Goal: Information Seeking & Learning: Learn about a topic

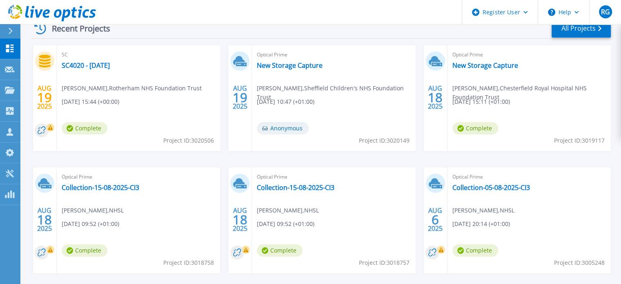
scroll to position [147, 0]
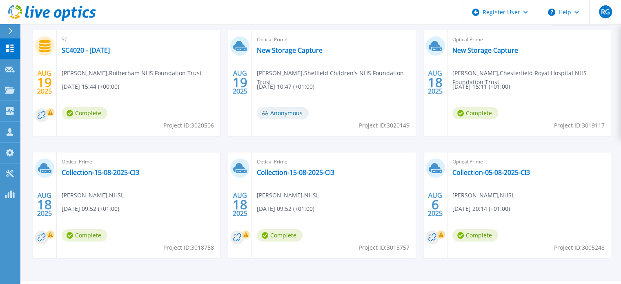
click at [294, 167] on div "Optical Prime Collection-15-08-2025-CI3 David Craig , NHSL 08/18/2025, 09:52 (+…" at bounding box center [333, 205] width 163 height 106
click at [293, 173] on link "Collection-15-08-2025-CI3" at bounding box center [296, 172] width 78 height 8
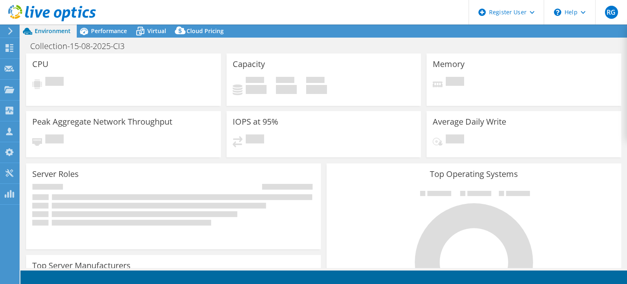
select select "USD"
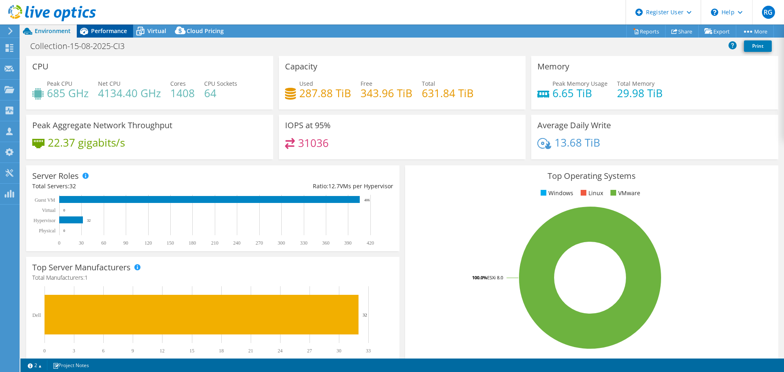
click at [105, 28] on span "Performance" at bounding box center [109, 31] width 36 height 8
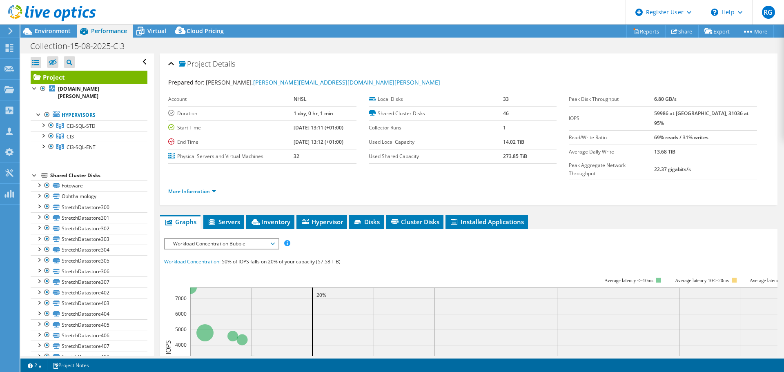
drag, startPoint x: 777, startPoint y: 98, endPoint x: 775, endPoint y: 151, distance: 53.5
click at [627, 157] on article "Project Details Prepared for: David Craig, David.Craig2@lanarkshire.scot.nhs.uk…" at bounding box center [469, 204] width 630 height 303
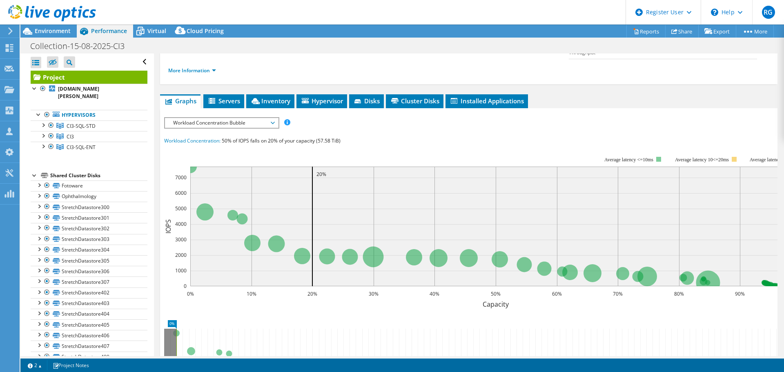
scroll to position [140, 0]
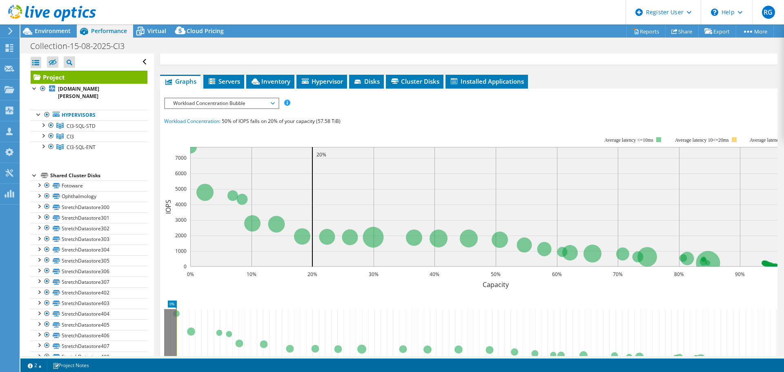
click at [256, 98] on span "Workload Concentration Bubble" at bounding box center [221, 103] width 105 height 10
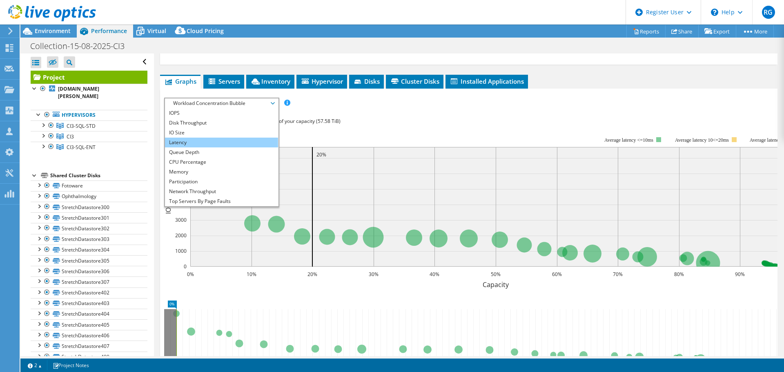
click at [232, 138] on li "Latency" at bounding box center [221, 143] width 113 height 10
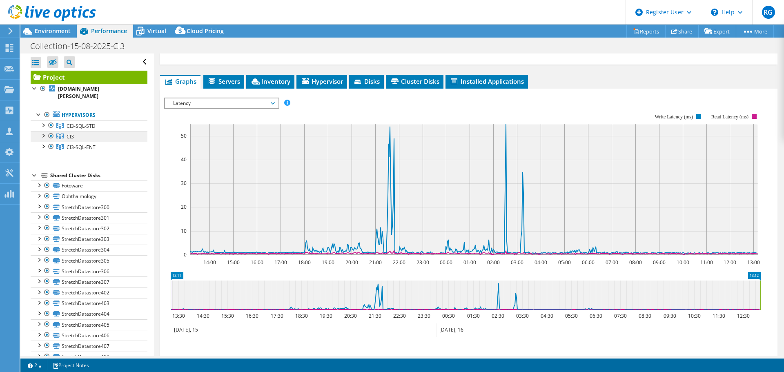
click at [71, 129] on span "CI3" at bounding box center [81, 126] width 29 height 7
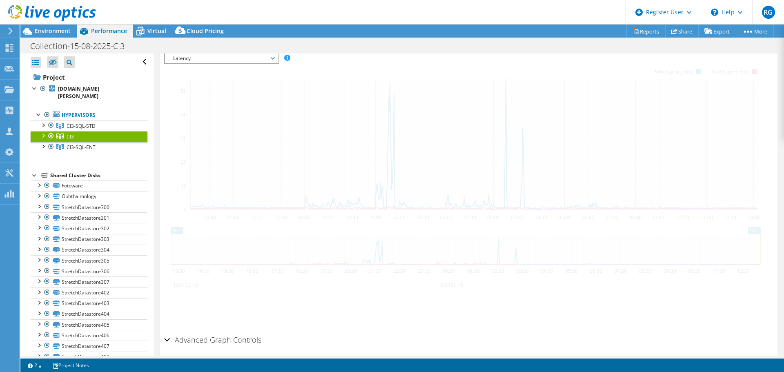
scroll to position [112, 0]
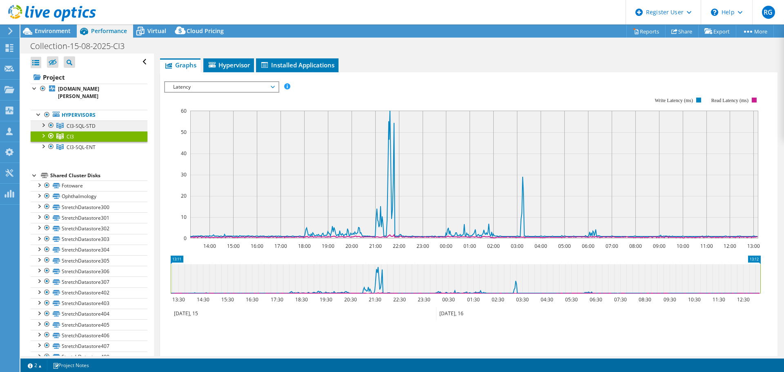
click at [63, 126] on icon at bounding box center [59, 126] width 7 height 6
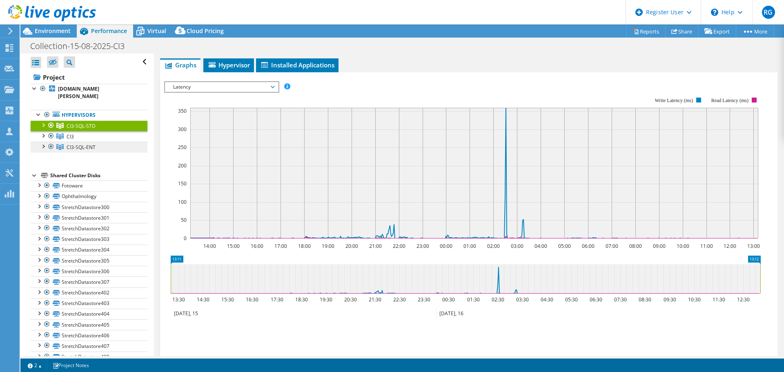
click at [69, 129] on span "CI3-SQL-ENT" at bounding box center [81, 126] width 29 height 7
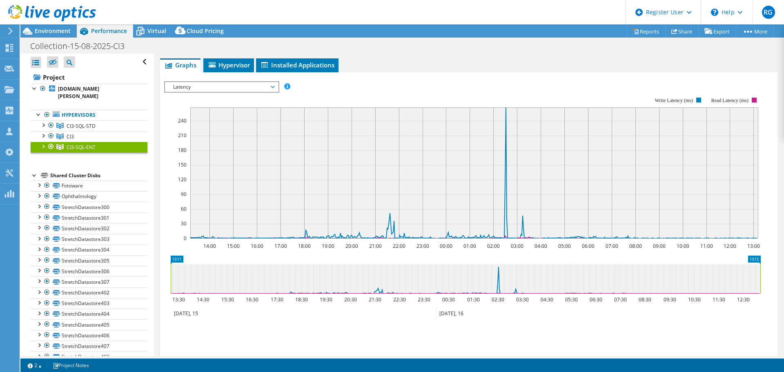
click at [40, 146] on div at bounding box center [43, 146] width 8 height 8
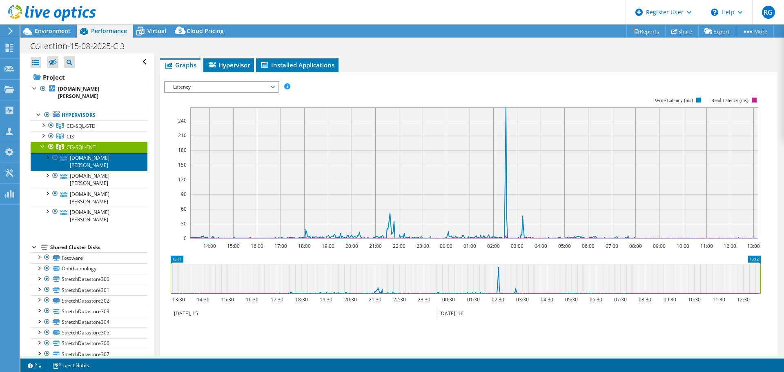
click at [91, 163] on link "srv-uhh-prd-esx-sql-ent-02.nhsl.lanarkshire.scot.nhs.uk" at bounding box center [89, 162] width 117 height 18
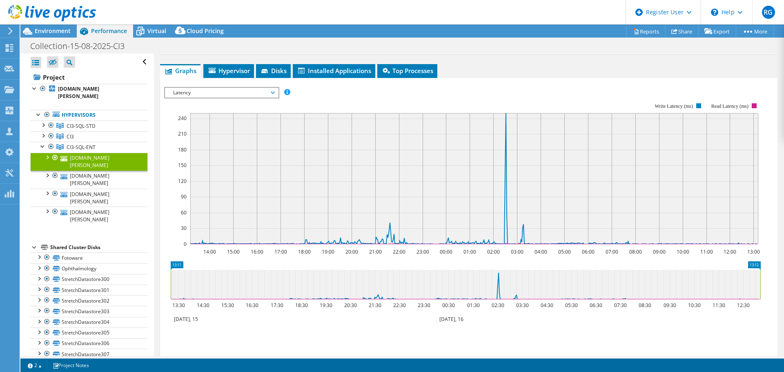
scroll to position [118, 0]
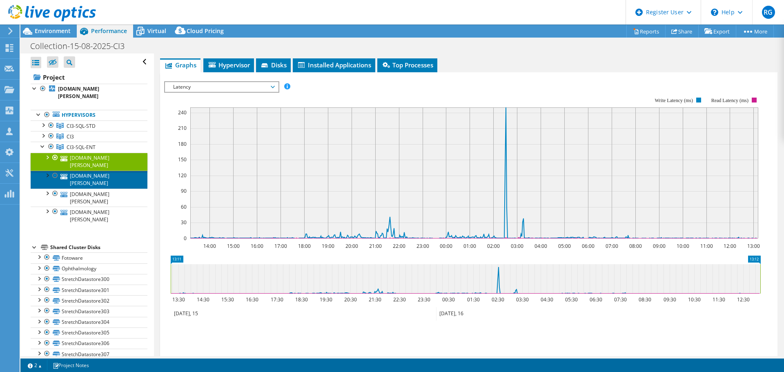
click at [92, 178] on link "srv-uhm-prd-esx-sql-ent-02.nhsl.lanarkshire.scot.nhs.uk" at bounding box center [89, 180] width 117 height 18
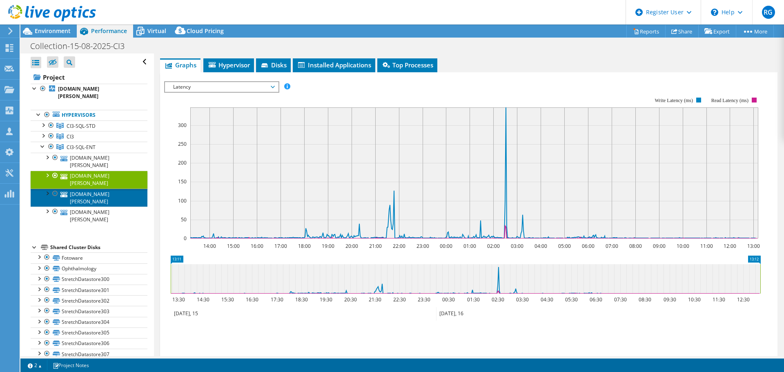
click at [93, 194] on link "srv-uhm-prd-esx-sql-ent-01.nhsl.lanarkshire.scot.nhs.uk" at bounding box center [89, 198] width 117 height 18
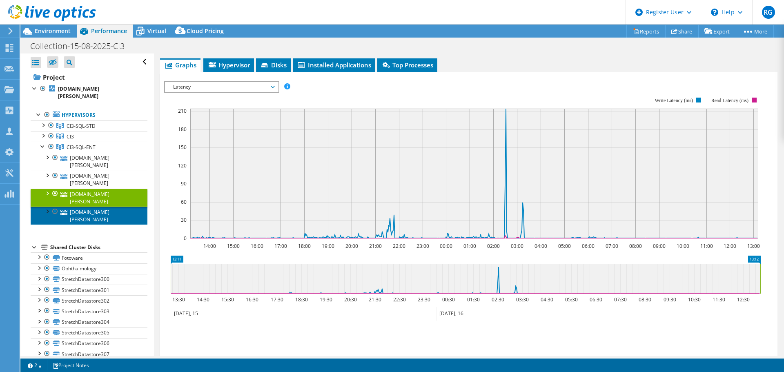
click at [98, 214] on link "[DOMAIN_NAME][PERSON_NAME]" at bounding box center [89, 216] width 117 height 18
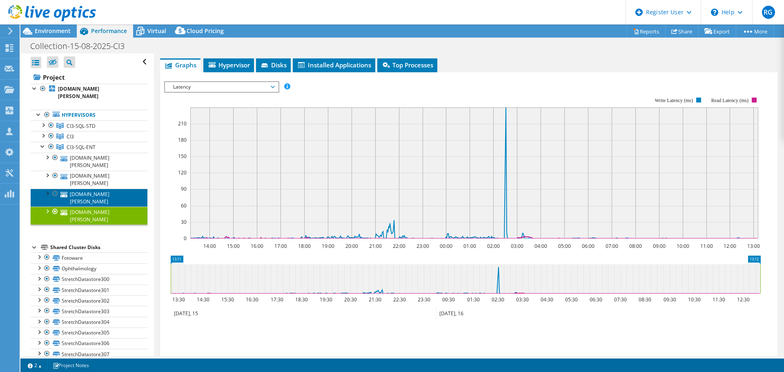
click at [98, 197] on link "[DOMAIN_NAME][PERSON_NAME]" at bounding box center [89, 198] width 117 height 18
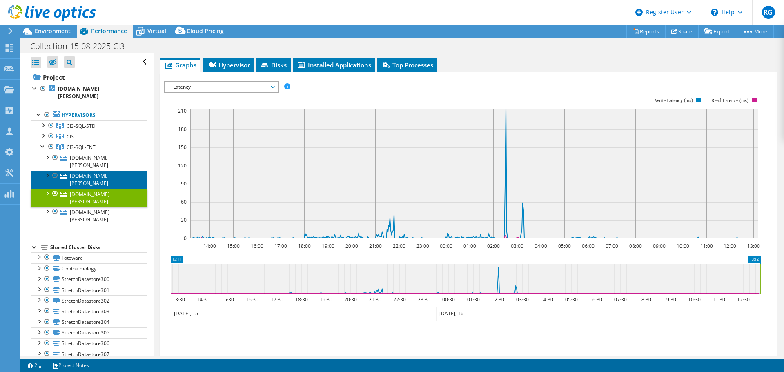
click at [96, 182] on link "[DOMAIN_NAME][PERSON_NAME]" at bounding box center [89, 180] width 117 height 18
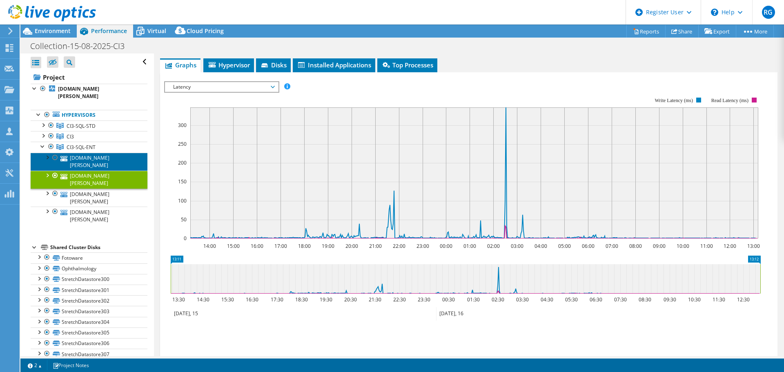
click at [96, 163] on link "[DOMAIN_NAME][PERSON_NAME]" at bounding box center [89, 162] width 117 height 18
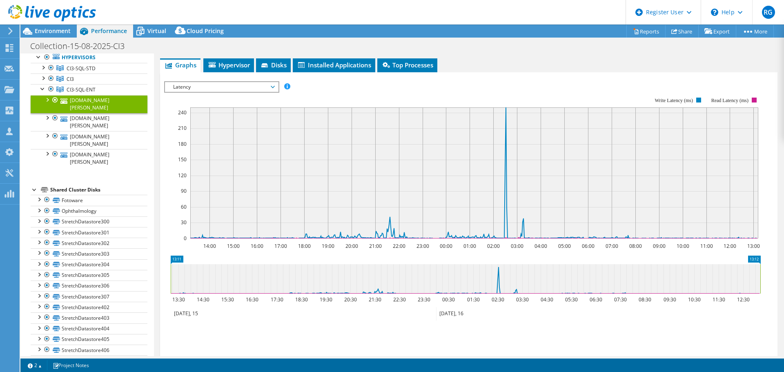
scroll to position [69, 0]
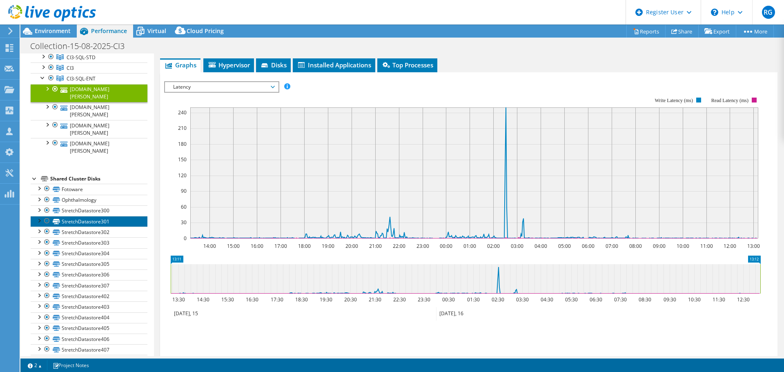
click at [95, 223] on link "StretchDatastore301" at bounding box center [89, 221] width 117 height 11
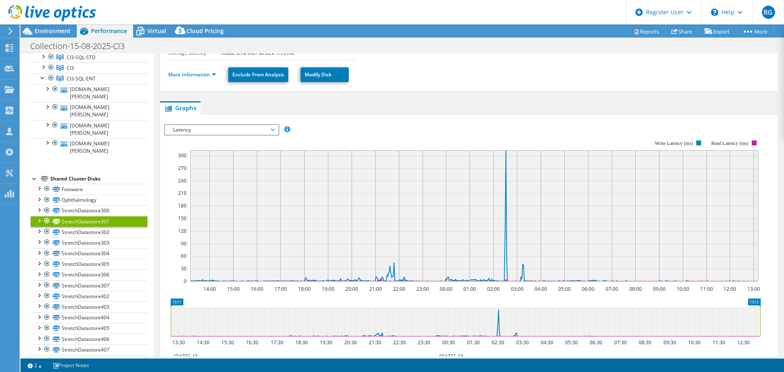
scroll to position [160, 0]
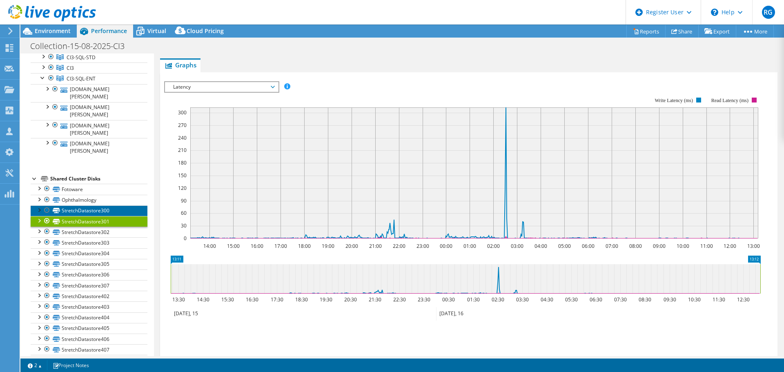
click at [96, 212] on link "StretchDatastore300" at bounding box center [89, 210] width 117 height 11
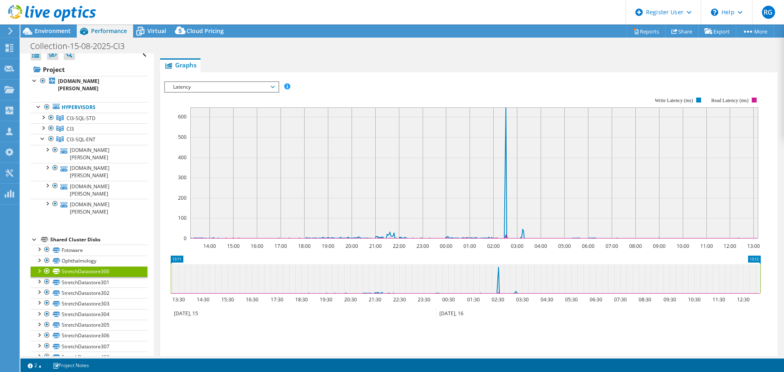
scroll to position [0, 0]
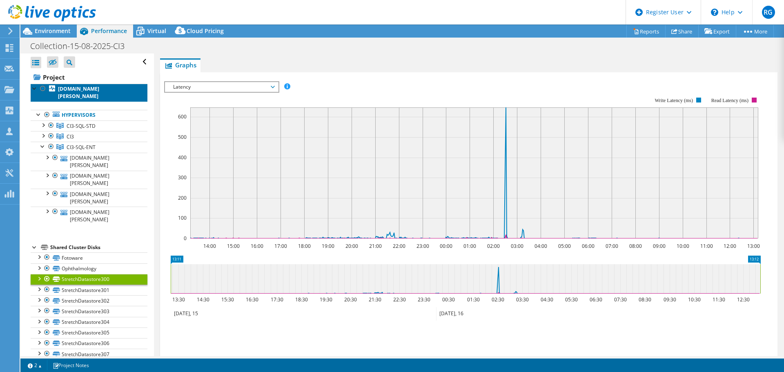
click at [80, 94] on b "[DOMAIN_NAME][PERSON_NAME]" at bounding box center [78, 92] width 41 height 14
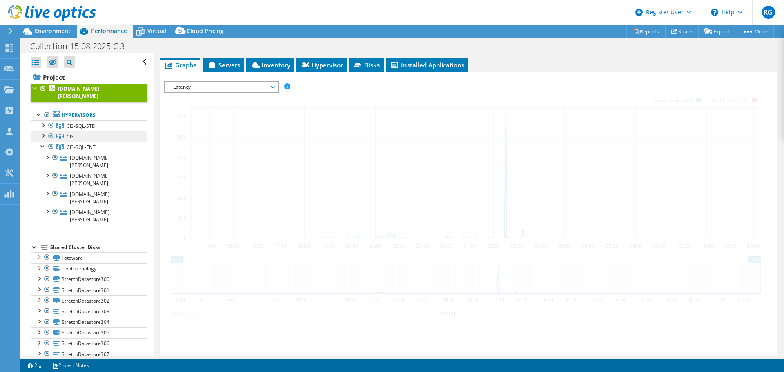
scroll to position [132, 0]
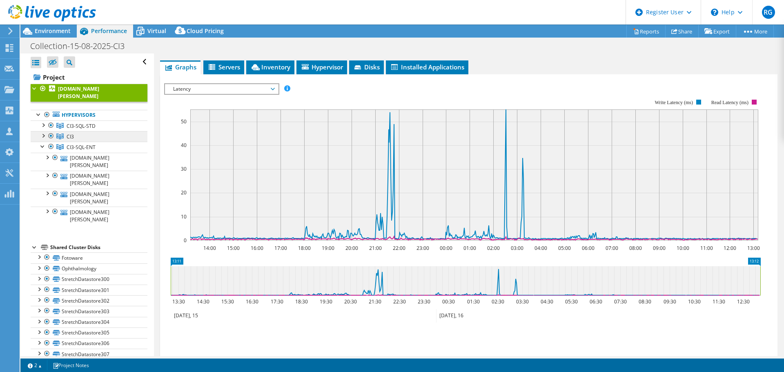
click at [60, 129] on icon at bounding box center [59, 126] width 7 height 6
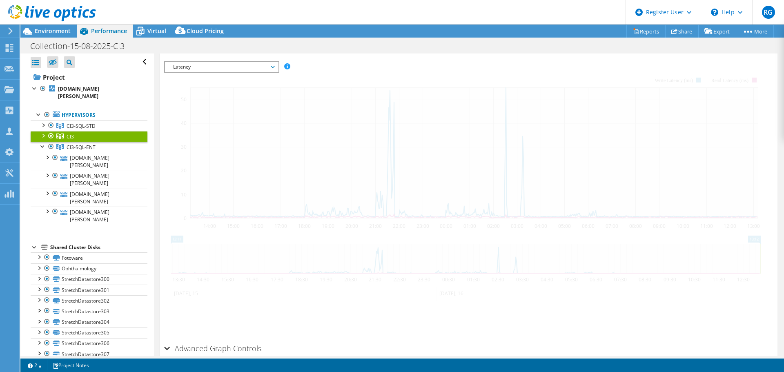
scroll to position [112, 0]
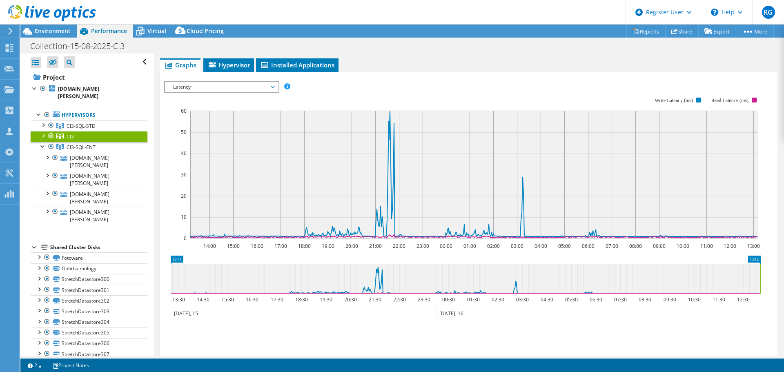
click at [50, 134] on div at bounding box center [51, 136] width 8 height 10
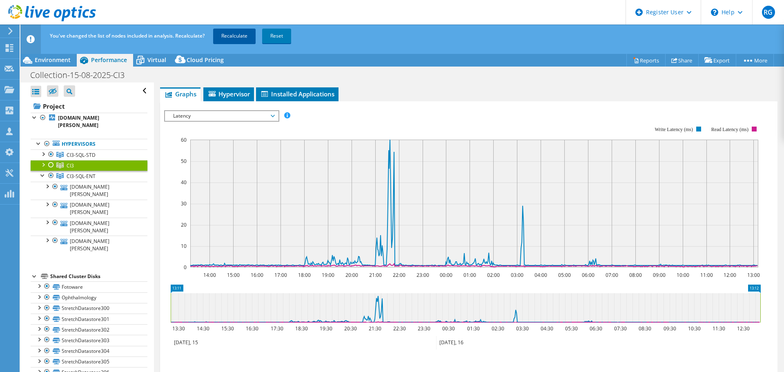
click at [224, 37] on link "Recalculate" at bounding box center [234, 36] width 42 height 15
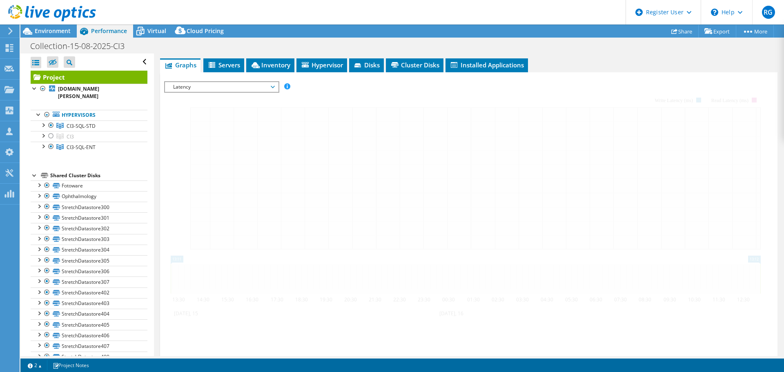
scroll to position [140, 0]
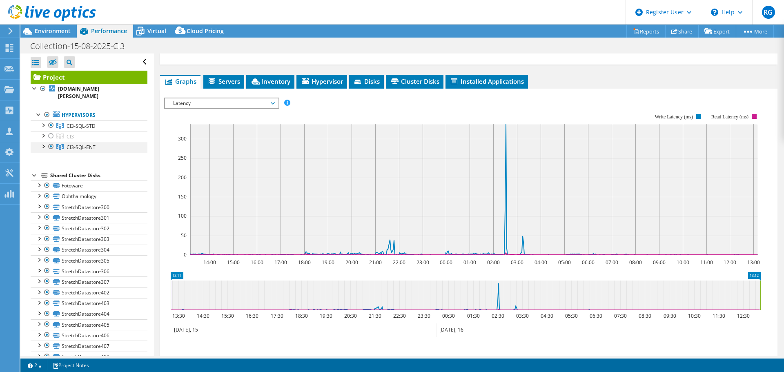
click at [42, 147] on div at bounding box center [43, 146] width 8 height 8
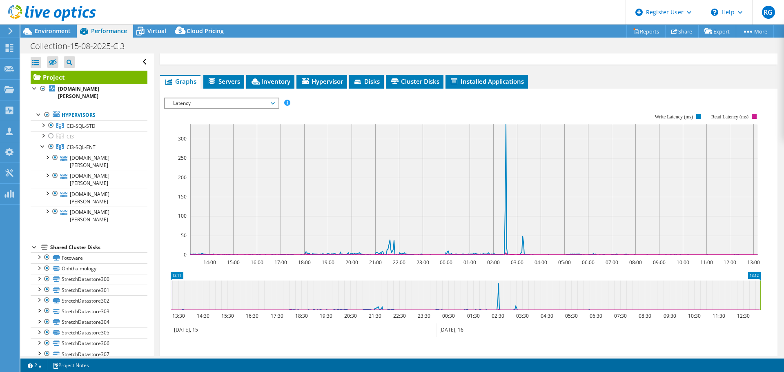
click at [263, 98] on span "Latency" at bounding box center [221, 103] width 105 height 10
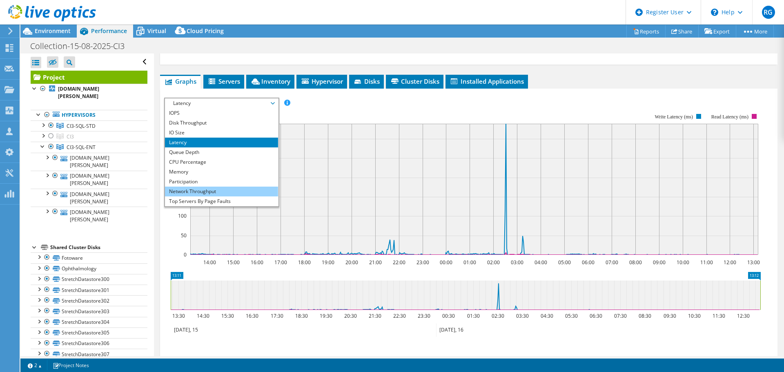
click at [253, 187] on li "Network Throughput" at bounding box center [221, 192] width 113 height 10
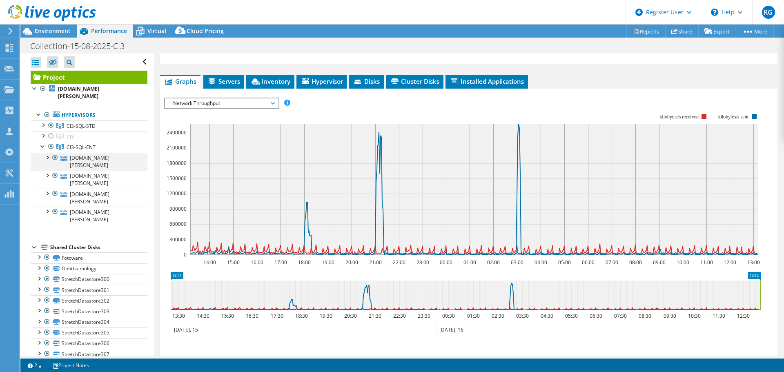
click at [47, 160] on div at bounding box center [47, 157] width 8 height 8
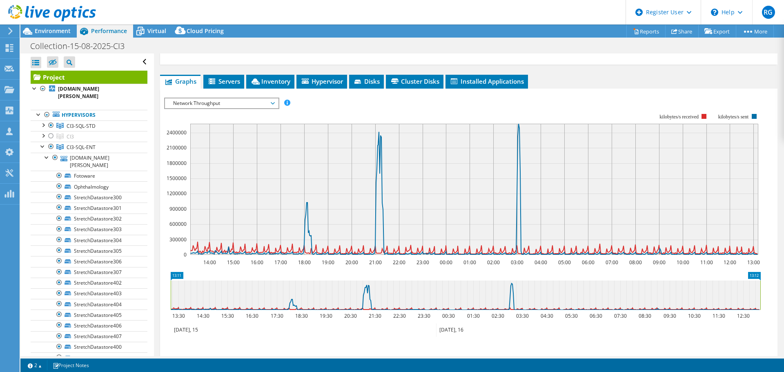
scroll to position [50, 0]
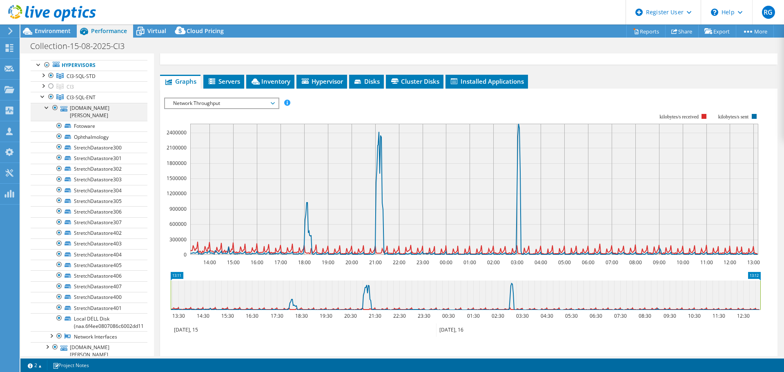
click at [48, 108] on div at bounding box center [47, 107] width 8 height 8
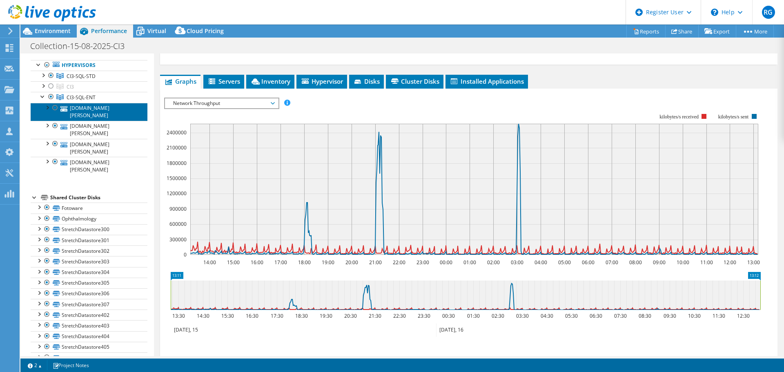
click at [75, 114] on link "[DOMAIN_NAME][PERSON_NAME]" at bounding box center [89, 112] width 117 height 18
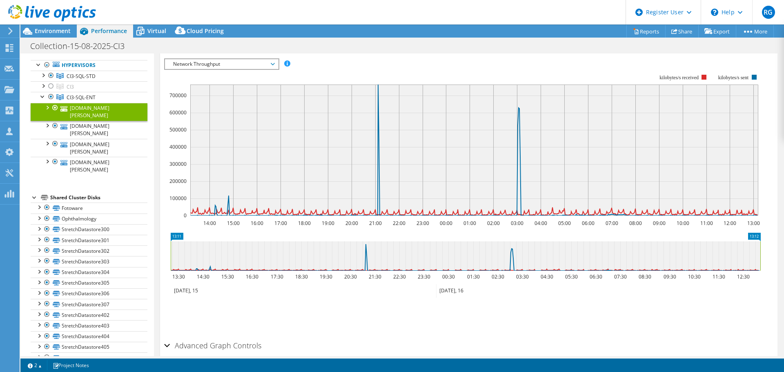
scroll to position [118, 0]
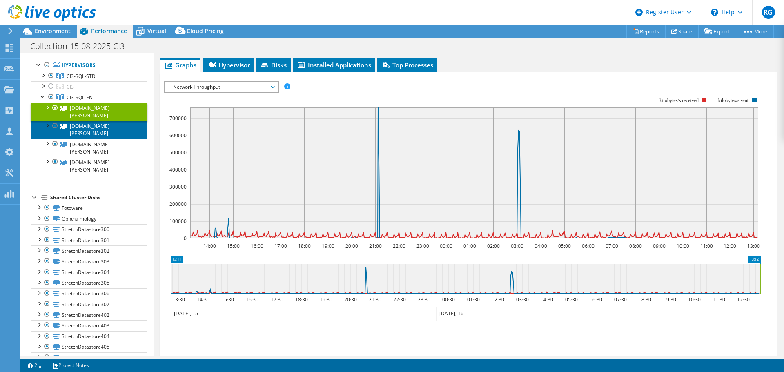
click at [75, 129] on link "[DOMAIN_NAME][PERSON_NAME]" at bounding box center [89, 130] width 117 height 18
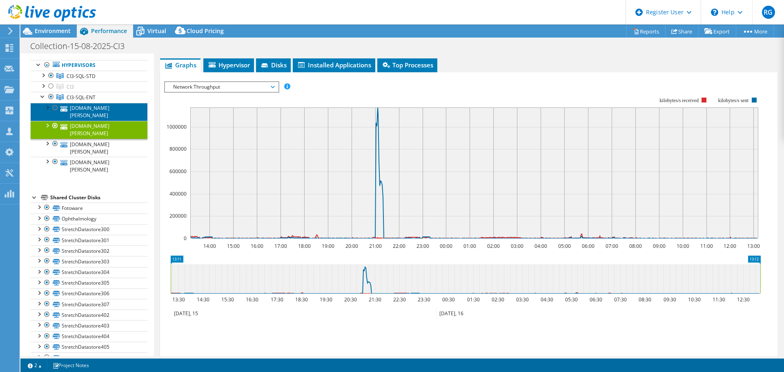
click at [81, 109] on link "[DOMAIN_NAME][PERSON_NAME]" at bounding box center [89, 112] width 117 height 18
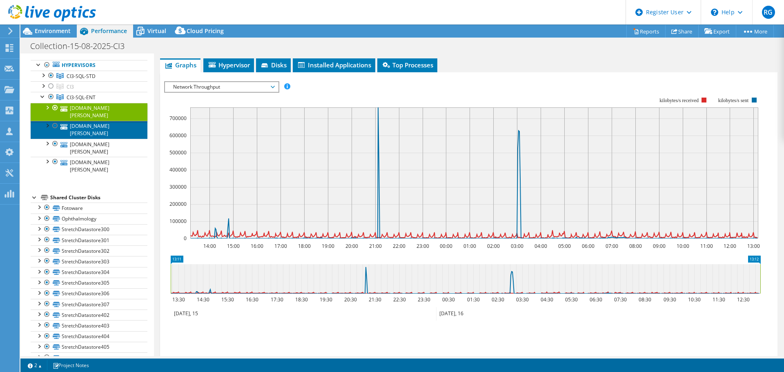
click at [91, 131] on link "[DOMAIN_NAME][PERSON_NAME]" at bounding box center [89, 130] width 117 height 18
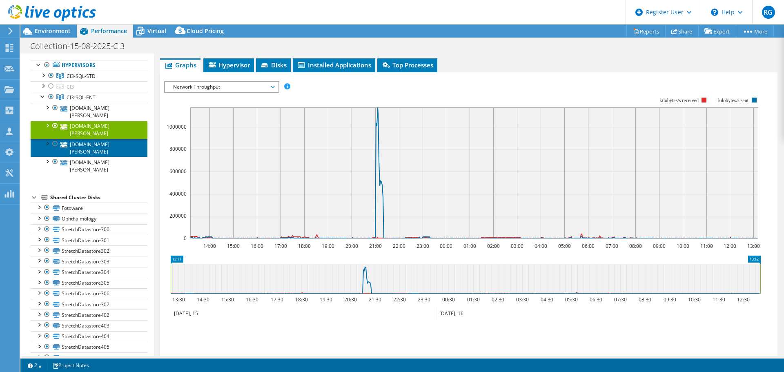
click at [101, 148] on link "[DOMAIN_NAME][PERSON_NAME]" at bounding box center [89, 148] width 117 height 18
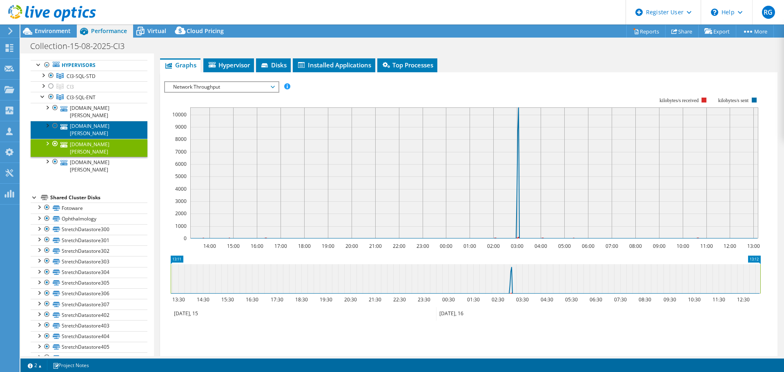
click at [73, 131] on link "[DOMAIN_NAME][PERSON_NAME]" at bounding box center [89, 130] width 117 height 18
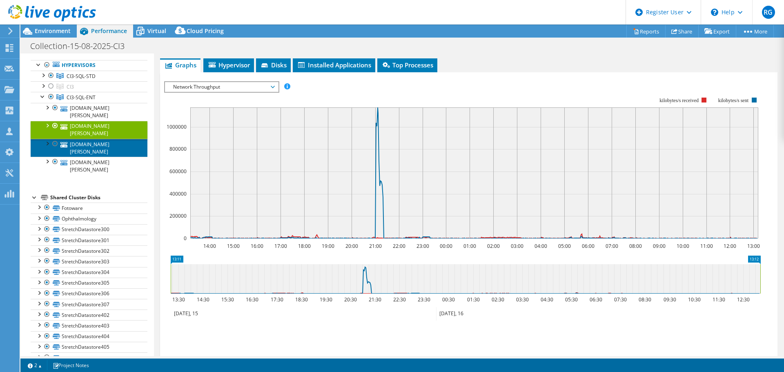
click at [103, 149] on link "[DOMAIN_NAME][PERSON_NAME]" at bounding box center [89, 148] width 117 height 18
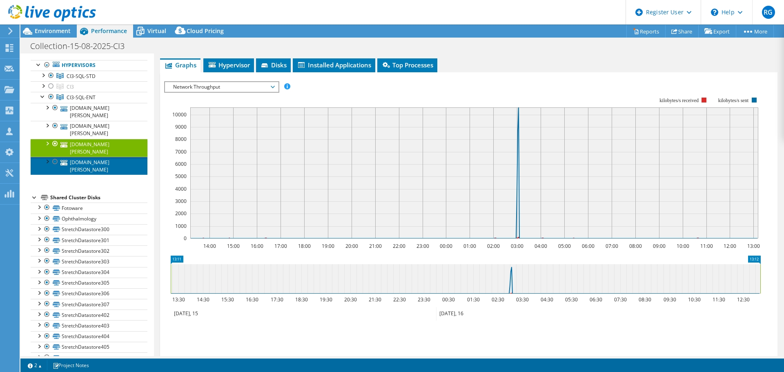
click at [110, 164] on link "[DOMAIN_NAME][PERSON_NAME]" at bounding box center [89, 166] width 117 height 18
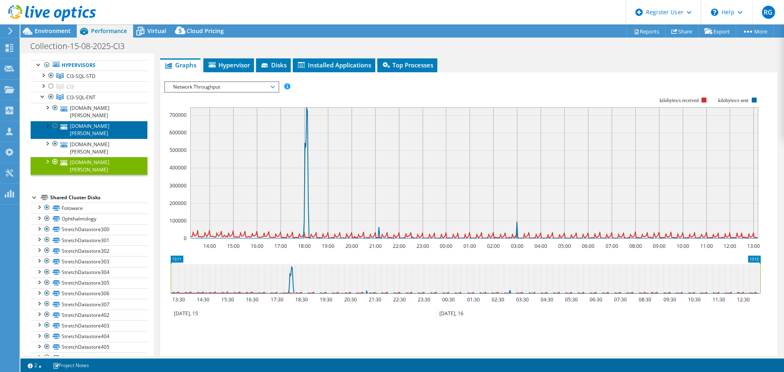
click at [99, 126] on link "[DOMAIN_NAME][PERSON_NAME]" at bounding box center [89, 130] width 117 height 18
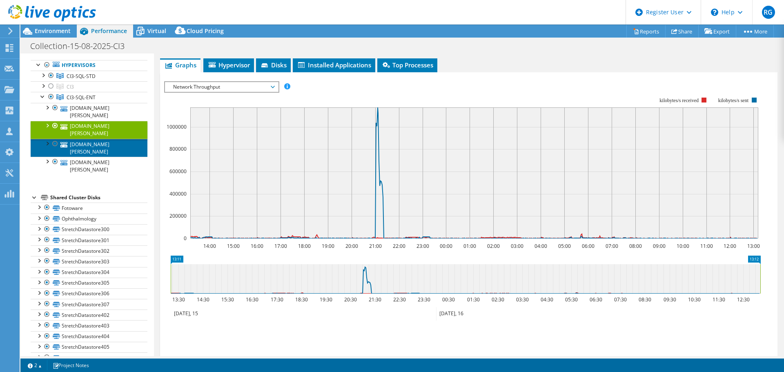
click at [82, 151] on link "[DOMAIN_NAME][PERSON_NAME]" at bounding box center [89, 148] width 117 height 18
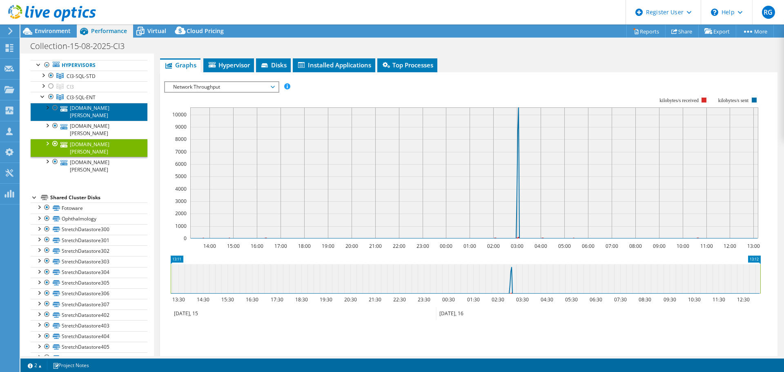
click at [88, 113] on link "[DOMAIN_NAME][PERSON_NAME]" at bounding box center [89, 112] width 117 height 18
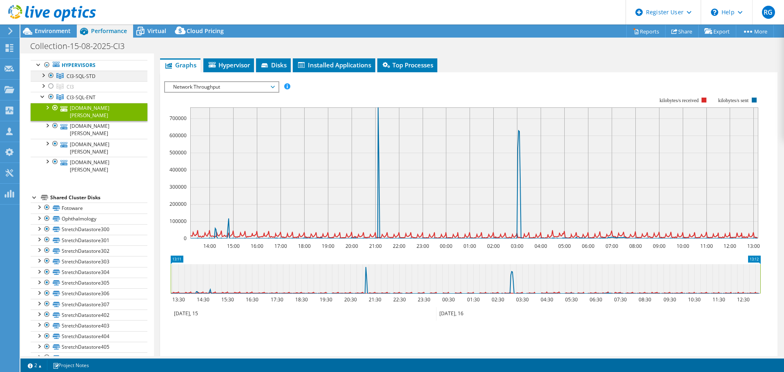
click at [40, 76] on div at bounding box center [43, 75] width 8 height 8
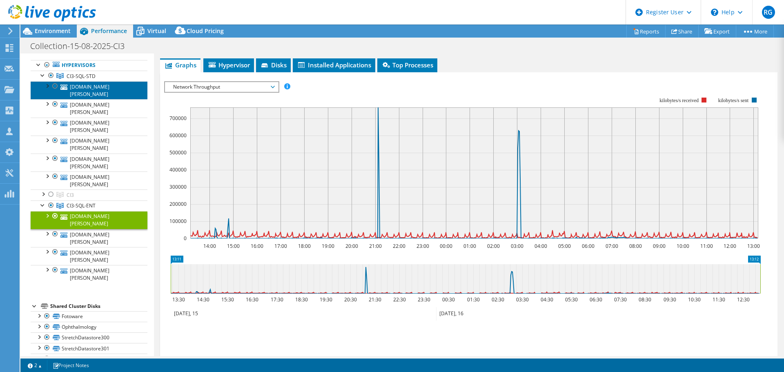
click at [87, 91] on link "[DOMAIN_NAME][PERSON_NAME]" at bounding box center [89, 90] width 117 height 18
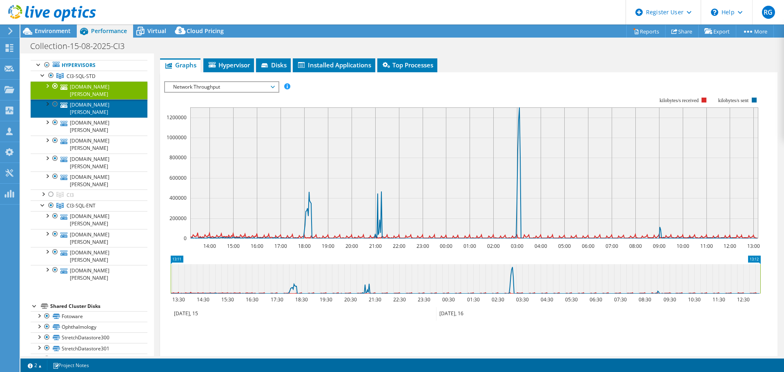
click at [85, 111] on link "[DOMAIN_NAME][PERSON_NAME]" at bounding box center [89, 108] width 117 height 18
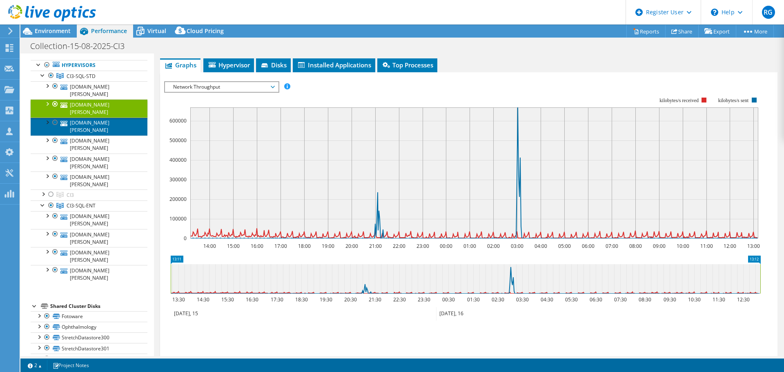
click at [90, 126] on link "[DOMAIN_NAME][PERSON_NAME]" at bounding box center [89, 127] width 117 height 18
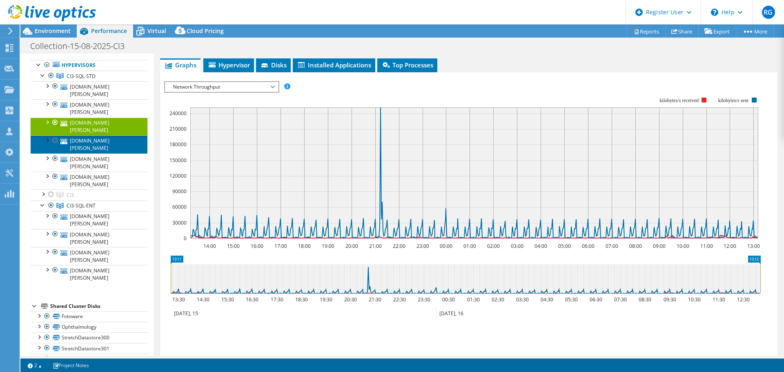
click at [96, 148] on link "[DOMAIN_NAME][PERSON_NAME]" at bounding box center [89, 145] width 117 height 18
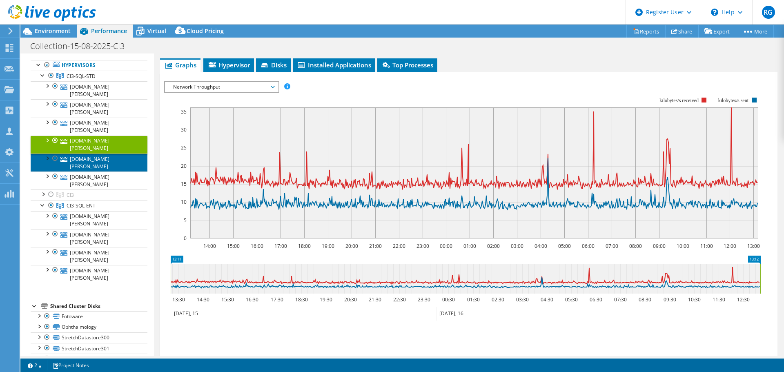
click at [92, 165] on link "[DOMAIN_NAME][PERSON_NAME]" at bounding box center [89, 163] width 117 height 18
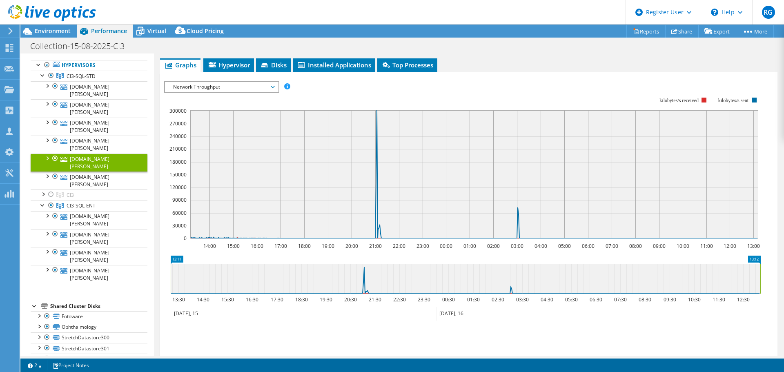
click at [274, 85] on span "Network Throughput" at bounding box center [221, 87] width 105 height 10
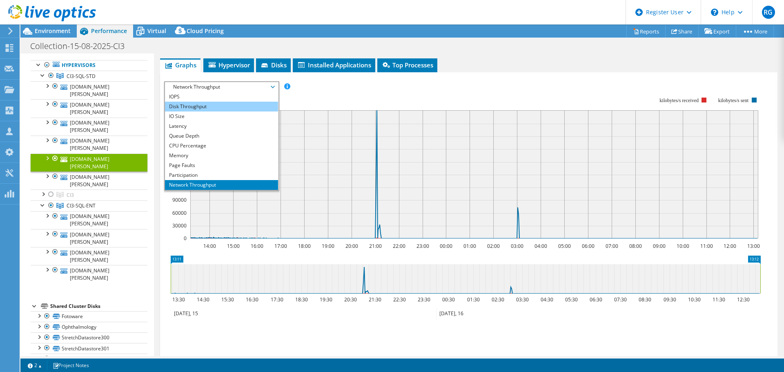
click at [245, 105] on li "Disk Throughput" at bounding box center [221, 107] width 113 height 10
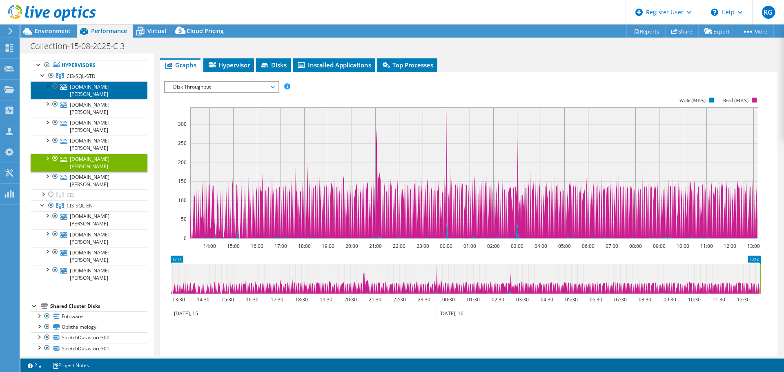
click at [113, 91] on link "[DOMAIN_NAME][PERSON_NAME]" at bounding box center [89, 90] width 117 height 18
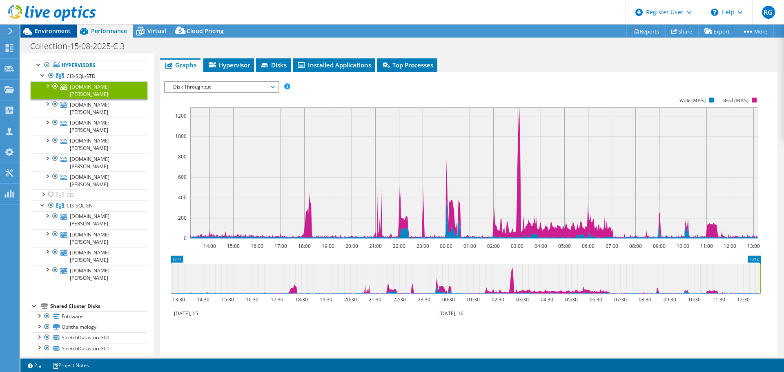
click at [53, 33] on span "Environment" at bounding box center [53, 31] width 36 height 8
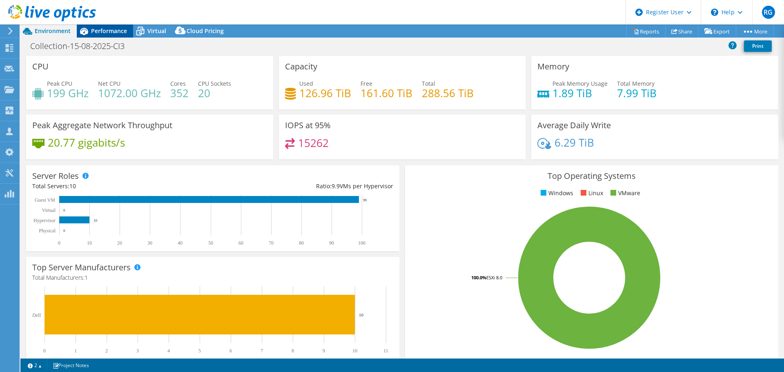
click at [116, 29] on span "Performance" at bounding box center [109, 31] width 36 height 8
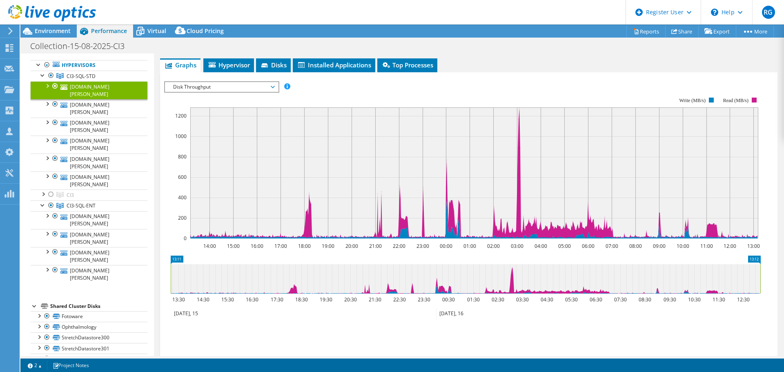
click at [234, 85] on span "Disk Throughput" at bounding box center [221, 87] width 105 height 10
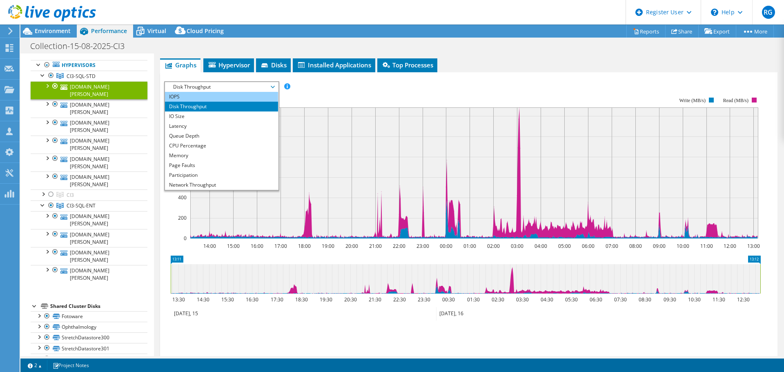
click at [217, 94] on li "IOPS" at bounding box center [221, 97] width 113 height 10
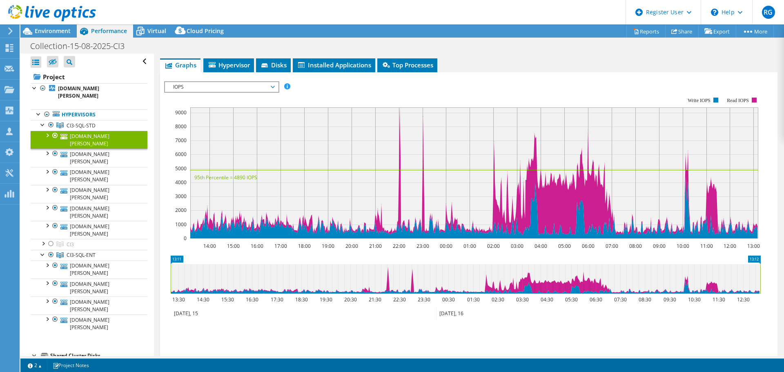
scroll to position [0, 0]
click at [94, 94] on b "[DOMAIN_NAME][PERSON_NAME]" at bounding box center [78, 92] width 41 height 14
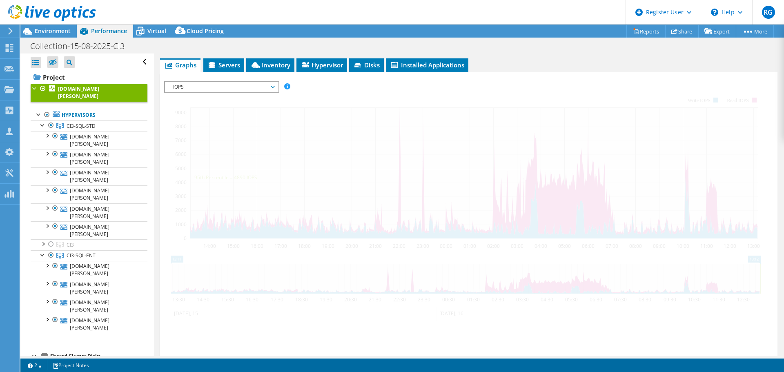
scroll to position [132, 0]
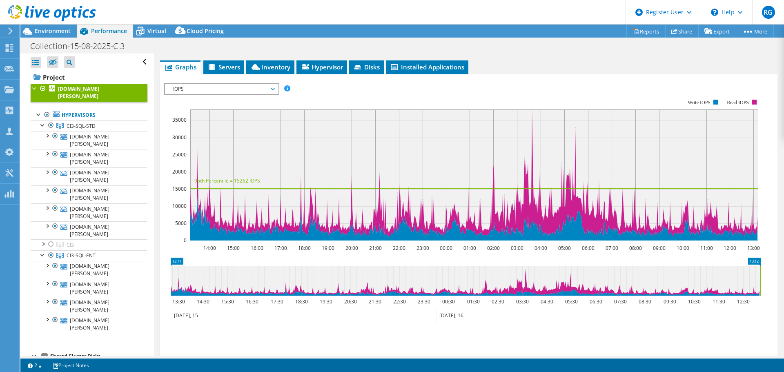
click at [265, 88] on span "IOPS" at bounding box center [221, 89] width 105 height 10
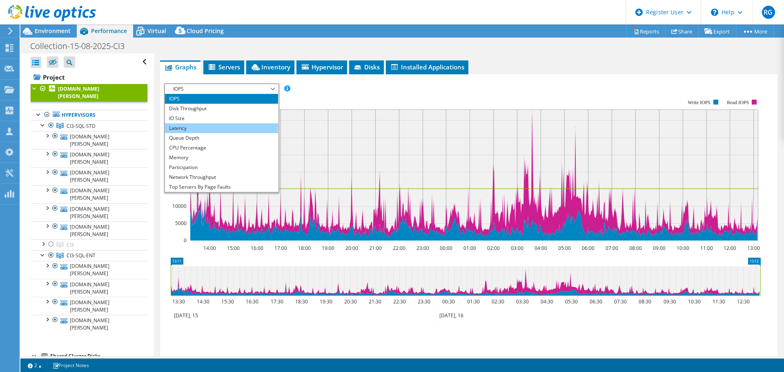
click at [249, 127] on li "Latency" at bounding box center [221, 128] width 113 height 10
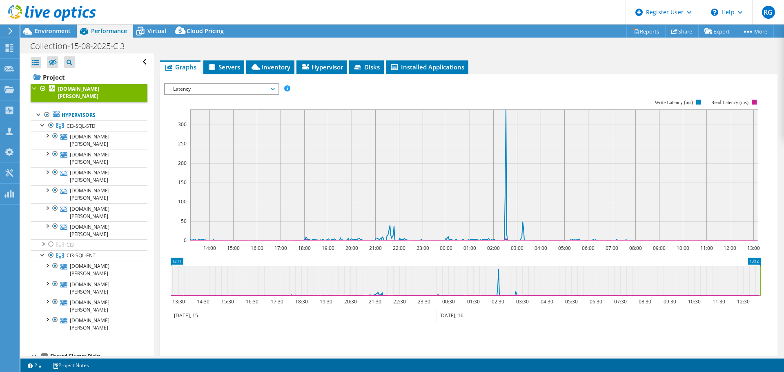
click at [270, 85] on span "Latency" at bounding box center [221, 89] width 105 height 10
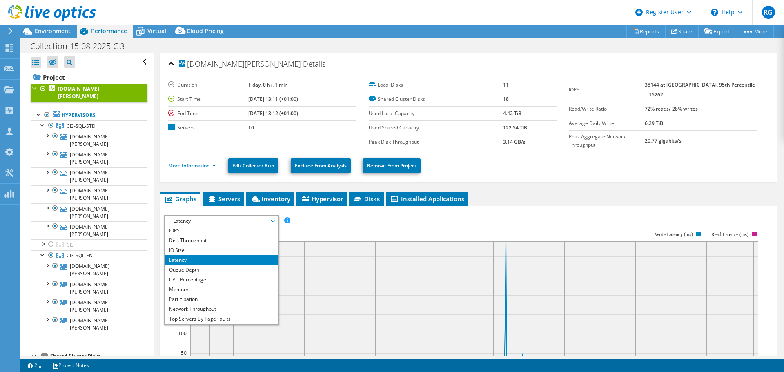
select select "USD"
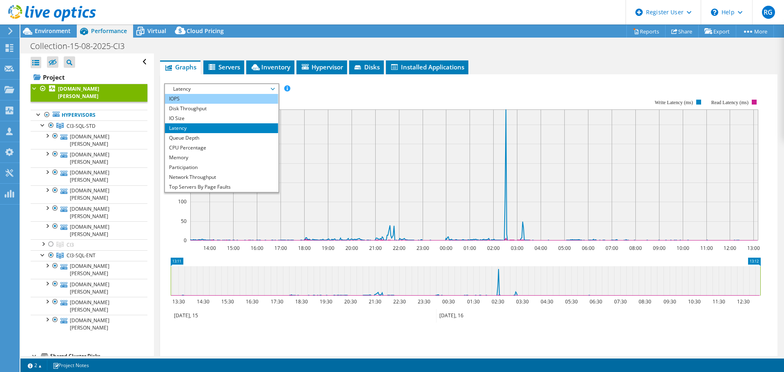
click at [245, 101] on li "IOPS" at bounding box center [221, 99] width 113 height 10
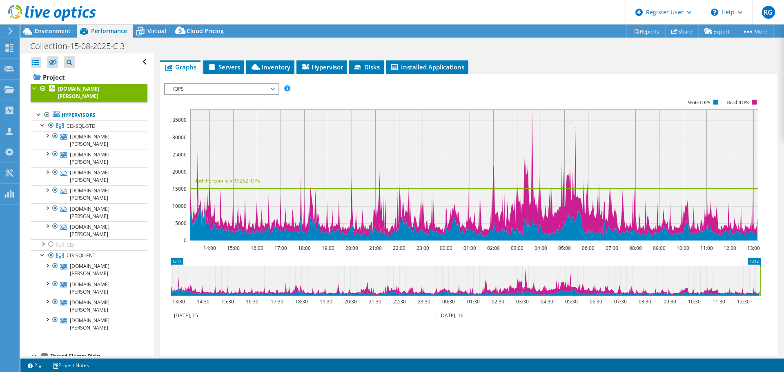
click at [256, 84] on span "IOPS" at bounding box center [221, 89] width 105 height 10
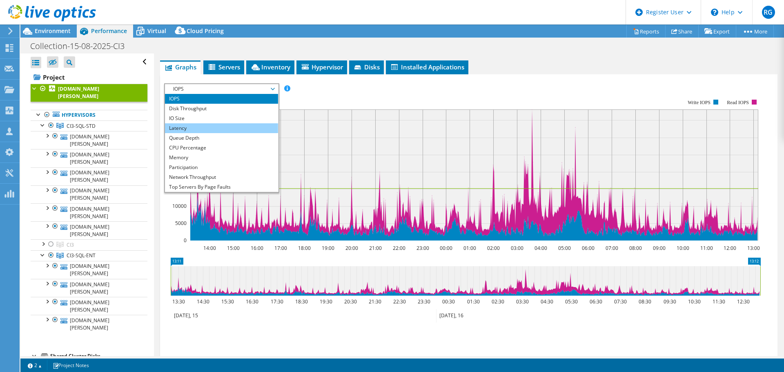
click at [232, 123] on li "Latency" at bounding box center [221, 128] width 113 height 10
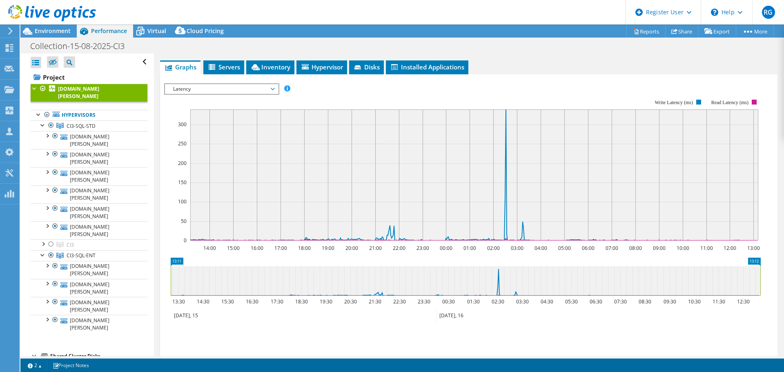
click at [268, 89] on span "Latency" at bounding box center [221, 89] width 105 height 10
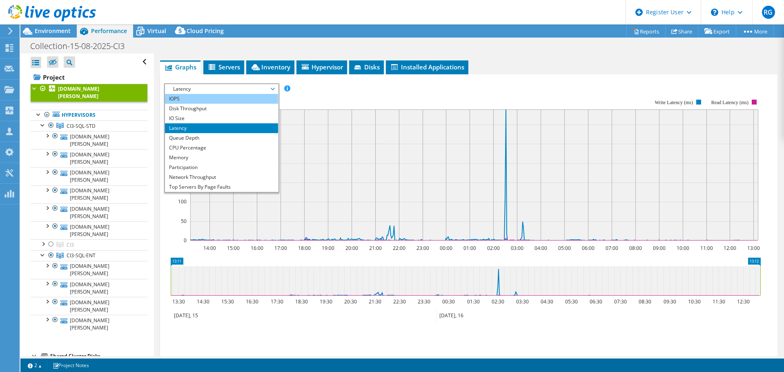
drag, startPoint x: 252, startPoint y: 101, endPoint x: 253, endPoint y: 94, distance: 7.0
click at [253, 96] on ul "IOPS Disk Throughput IO Size Latency Queue Depth CPU Percentage Memory Page Fau…" at bounding box center [221, 143] width 113 height 98
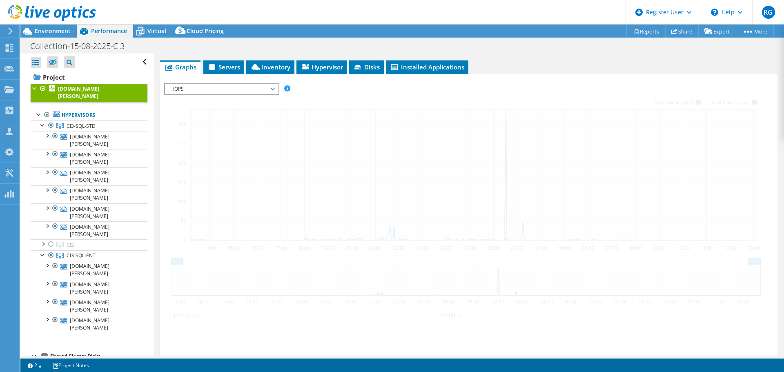
click at [253, 94] on li "IOPS" at bounding box center [221, 99] width 113 height 10
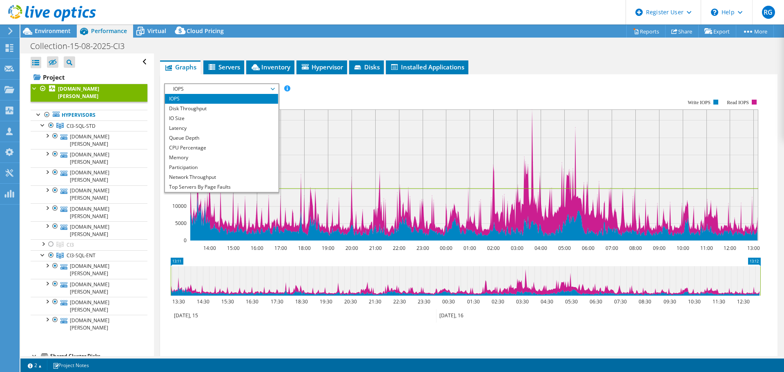
click at [538, 96] on rect at bounding box center [462, 169] width 597 height 163
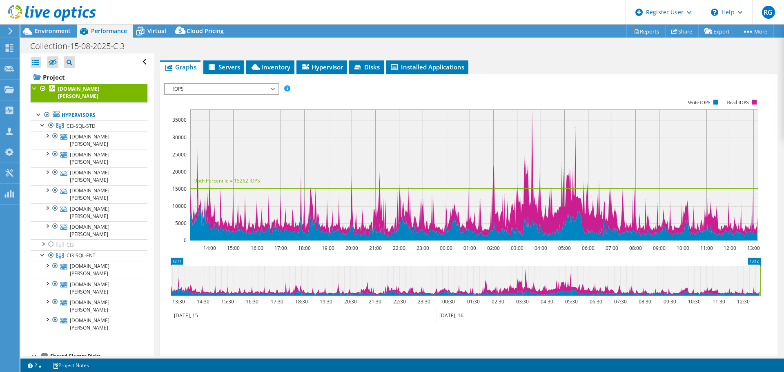
click at [269, 89] on span "IOPS" at bounding box center [221, 89] width 105 height 10
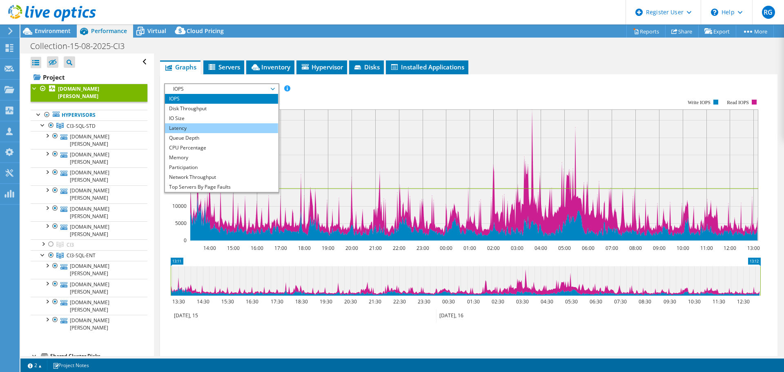
click at [246, 123] on li "Latency" at bounding box center [221, 128] width 113 height 10
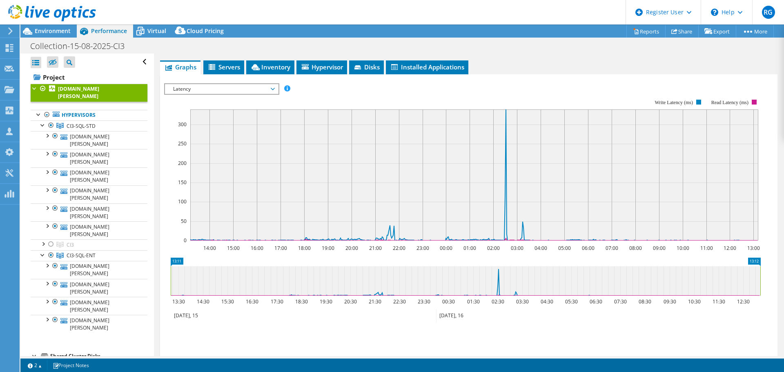
click at [214, 86] on span "Latency" at bounding box center [221, 89] width 105 height 10
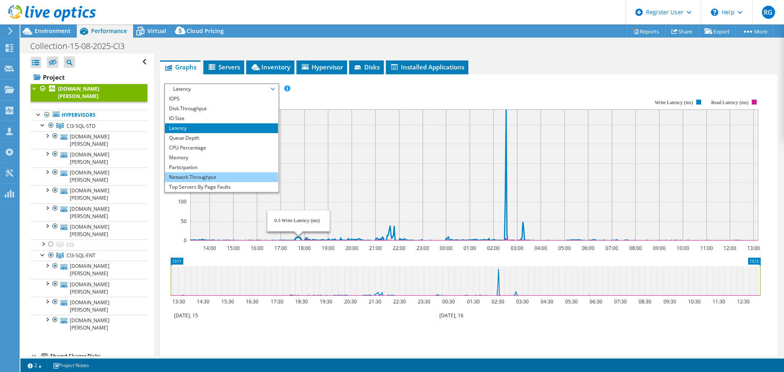
click at [217, 176] on li "Network Throughput" at bounding box center [221, 177] width 113 height 10
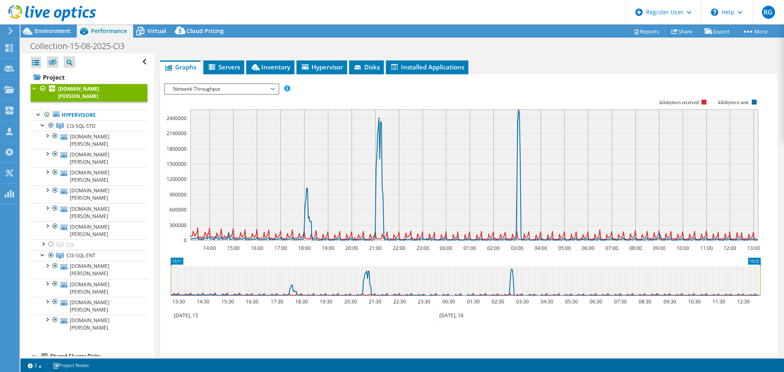
click at [250, 90] on span "Network Throughput" at bounding box center [221, 89] width 105 height 10
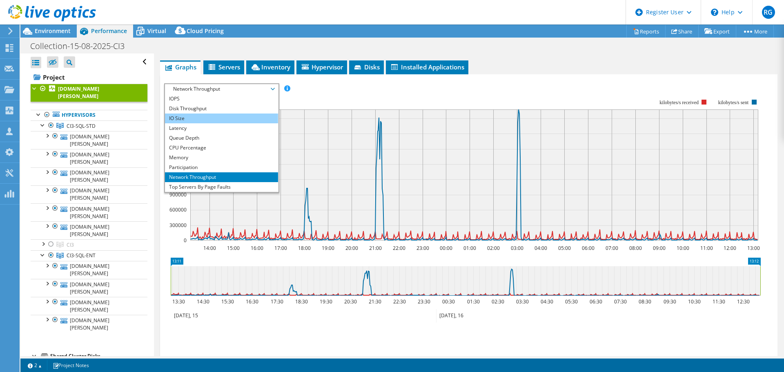
click at [238, 114] on li "IO Size" at bounding box center [221, 119] width 113 height 10
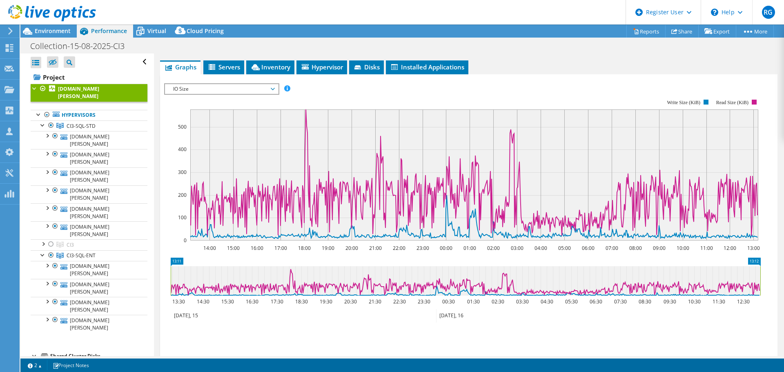
click at [265, 86] on span "IO Size" at bounding box center [221, 89] width 105 height 10
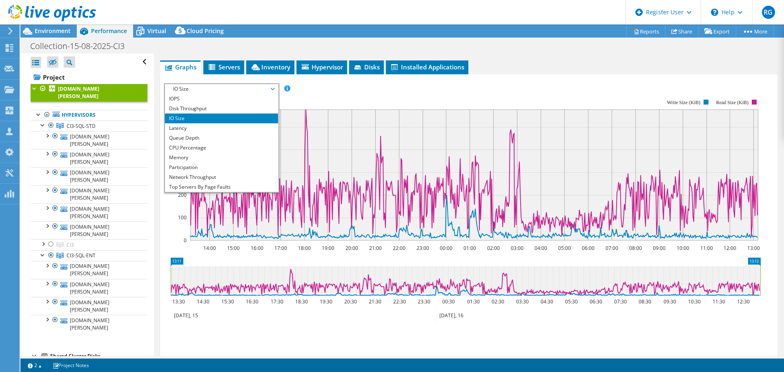
click at [388, 100] on rect at bounding box center [462, 169] width 597 height 163
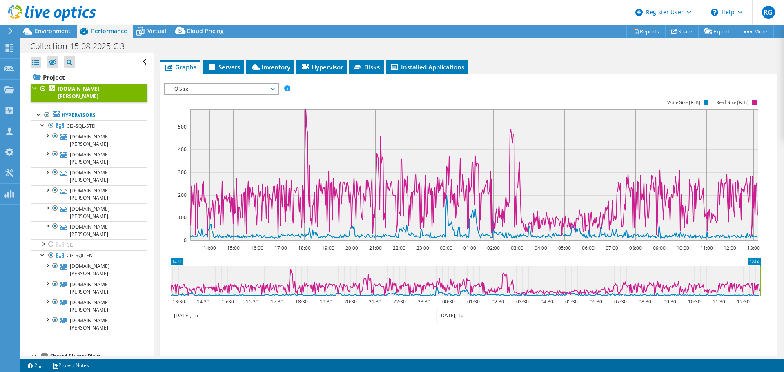
click at [247, 90] on span "IO Size" at bounding box center [221, 89] width 105 height 10
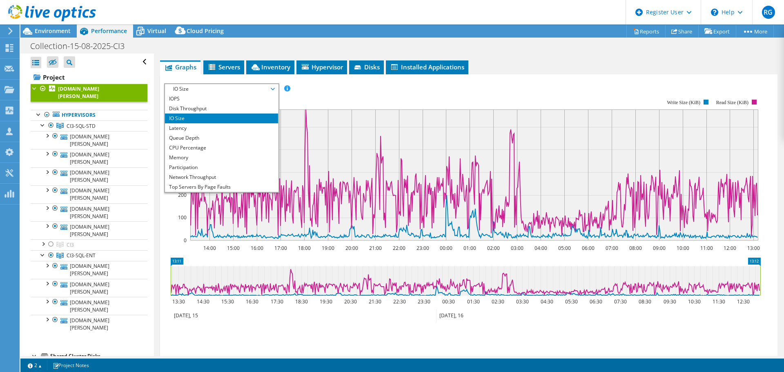
click at [336, 89] on rect at bounding box center [462, 169] width 597 height 163
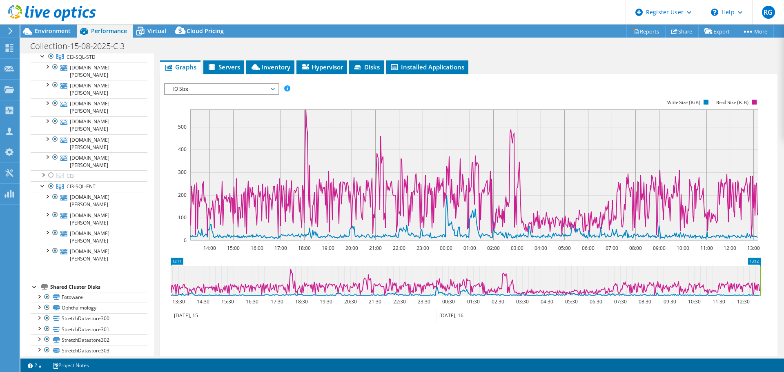
scroll to position [0, 0]
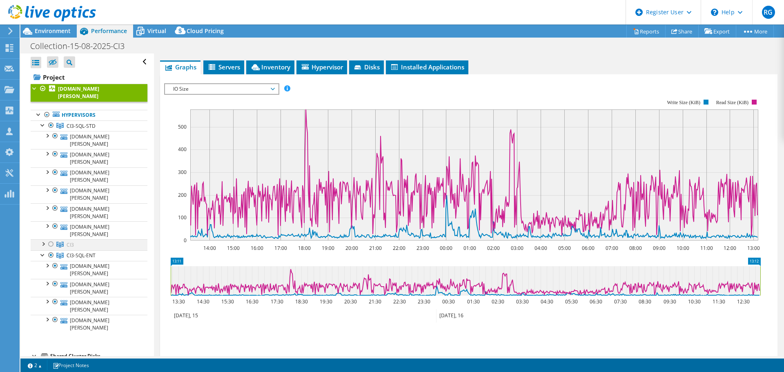
click at [51, 245] on div at bounding box center [51, 244] width 8 height 10
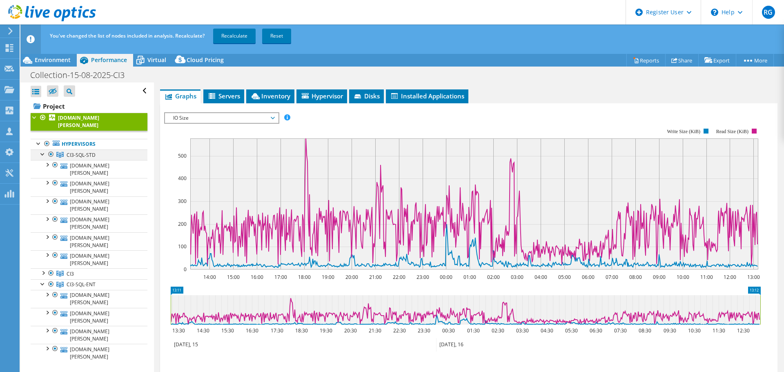
click at [49, 152] on div at bounding box center [51, 154] width 8 height 10
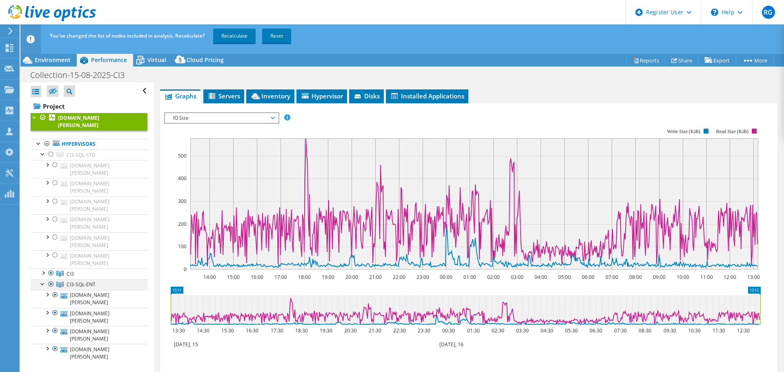
click at [52, 284] on div at bounding box center [51, 284] width 8 height 10
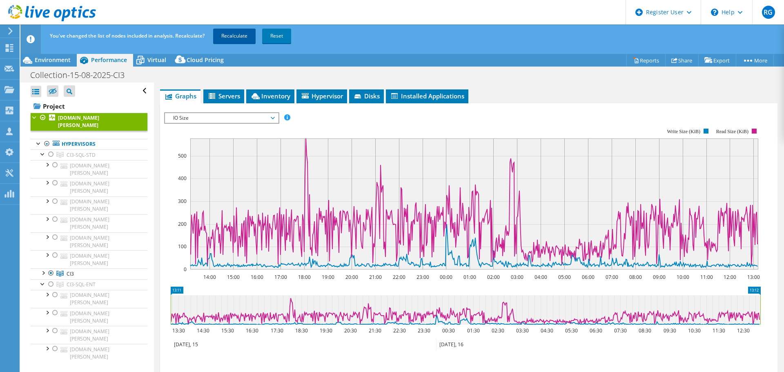
click at [224, 40] on link "Recalculate" at bounding box center [234, 36] width 42 height 15
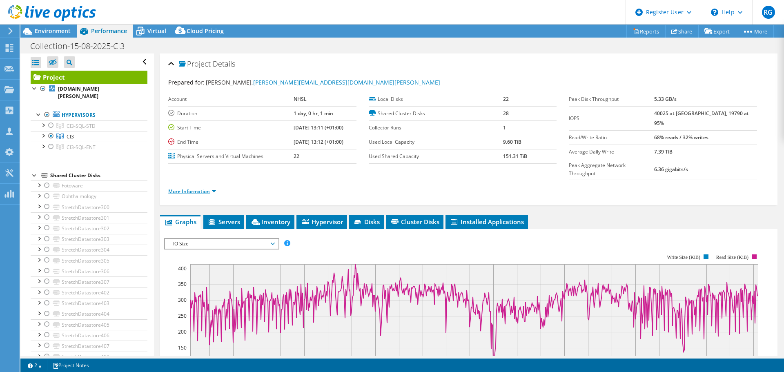
click at [202, 188] on link "More Information" at bounding box center [192, 191] width 48 height 7
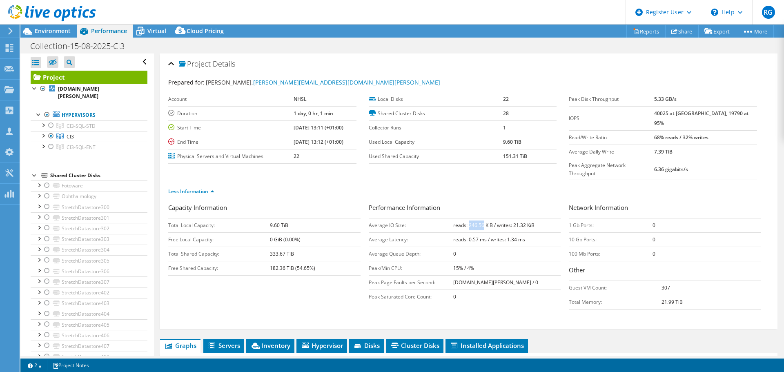
drag, startPoint x: 452, startPoint y: 207, endPoint x: 466, endPoint y: 211, distance: 14.8
click at [466, 222] on b "reads: 246.56 KiB / writes: 21.32 KiB" at bounding box center [493, 225] width 81 height 7
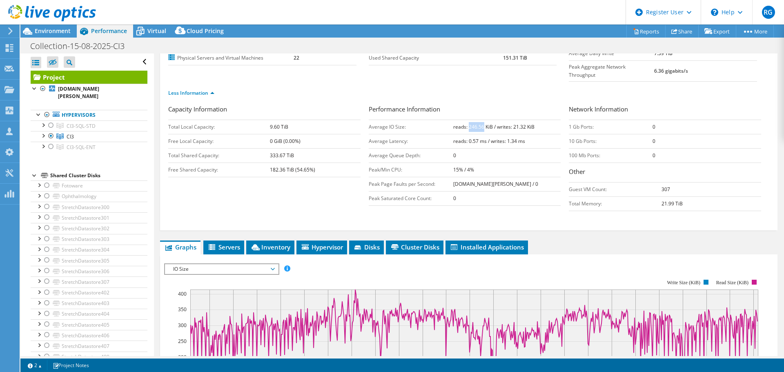
scroll to position [74, 0]
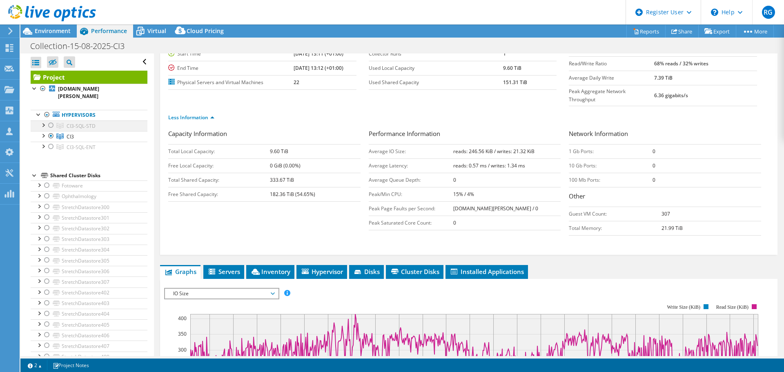
click at [52, 125] on div at bounding box center [51, 125] width 8 height 10
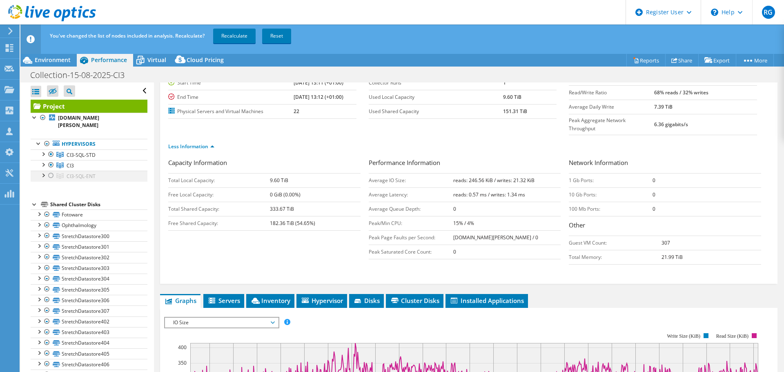
click at [51, 174] on div at bounding box center [51, 176] width 8 height 10
click at [50, 165] on div at bounding box center [51, 165] width 8 height 10
click at [237, 37] on link "Recalculate" at bounding box center [234, 36] width 42 height 15
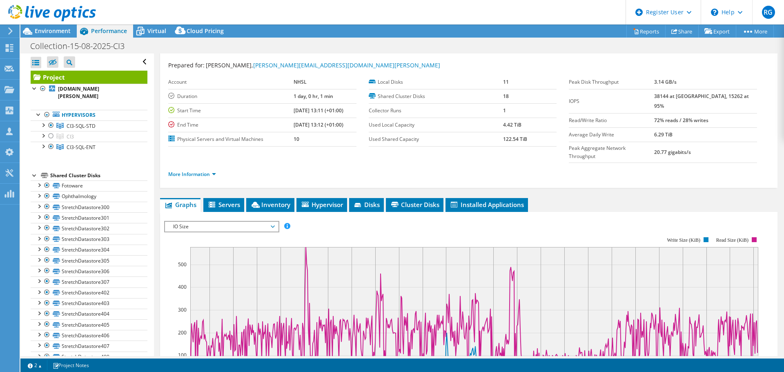
scroll to position [0, 0]
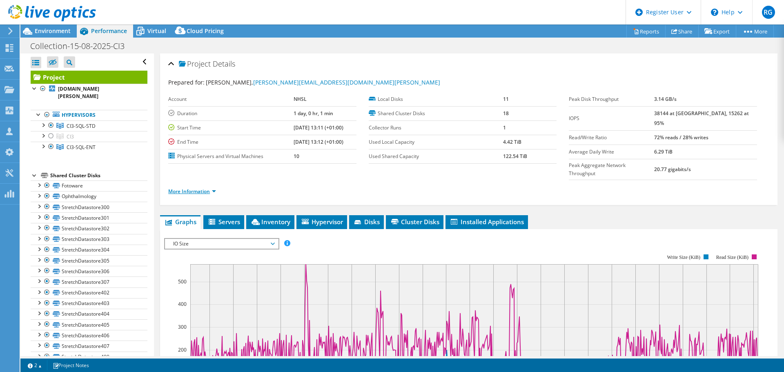
click at [208, 188] on link "More Information" at bounding box center [192, 191] width 48 height 7
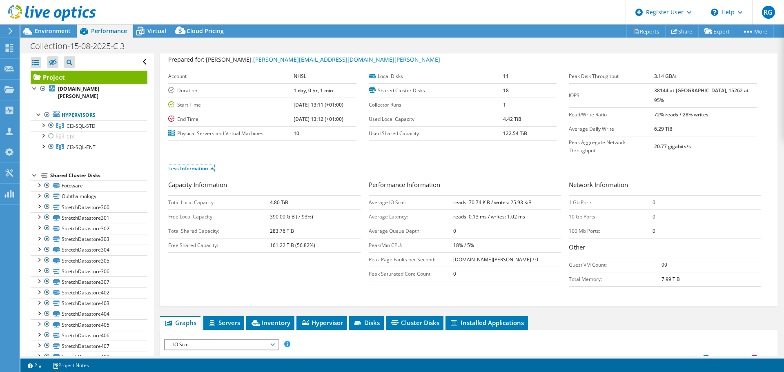
scroll to position [7, 0]
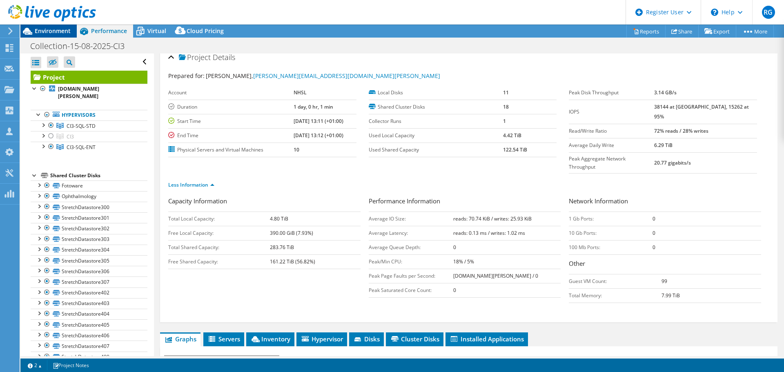
click at [47, 31] on span "Environment" at bounding box center [53, 31] width 36 height 8
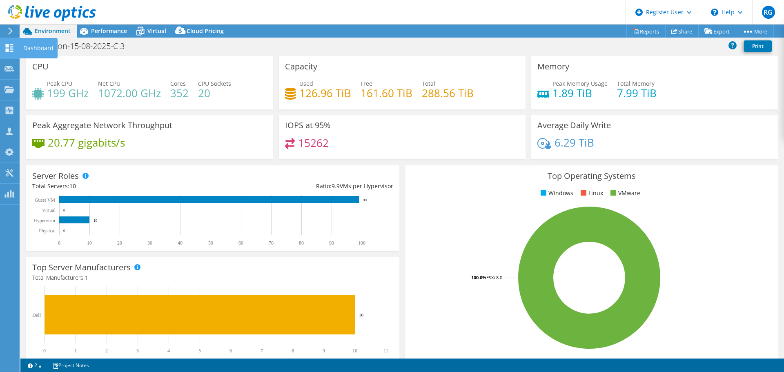
click at [19, 49] on div "Dashboard" at bounding box center [38, 48] width 38 height 20
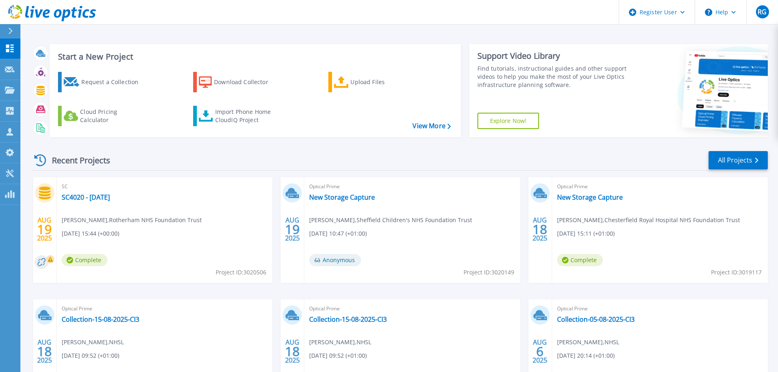
scroll to position [80, 0]
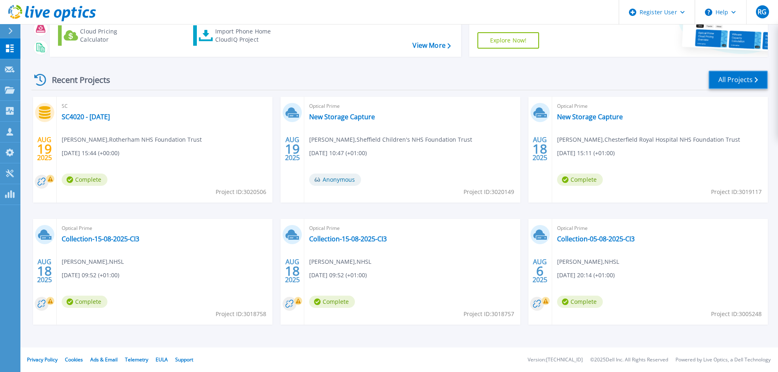
click at [744, 84] on link "All Projects" at bounding box center [737, 80] width 59 height 18
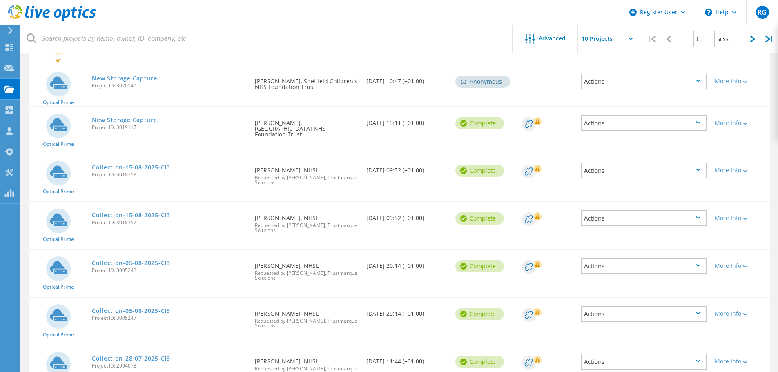
scroll to position [124, 0]
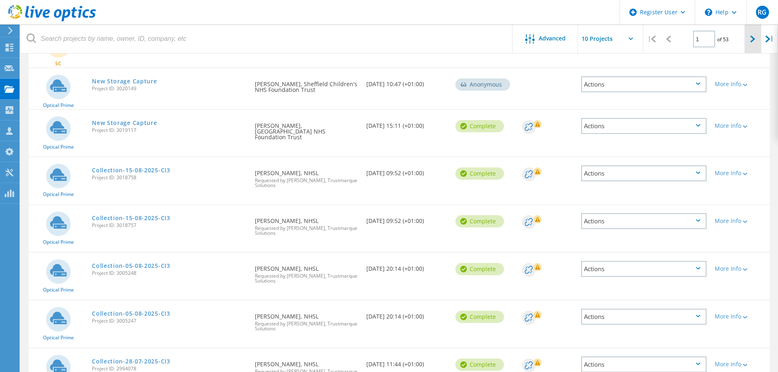
click at [748, 39] on div at bounding box center [752, 39] width 17 height 29
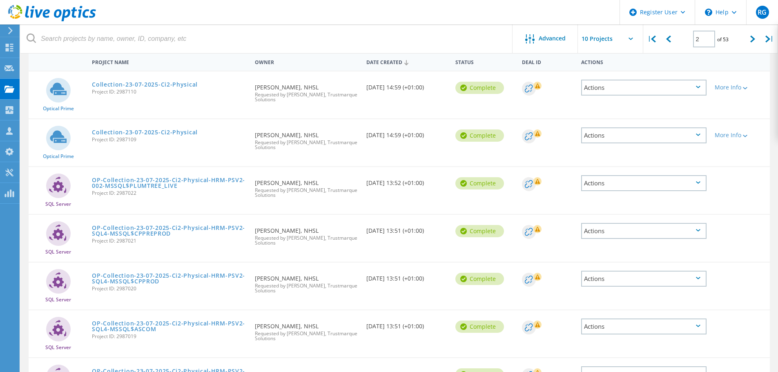
scroll to position [72, 0]
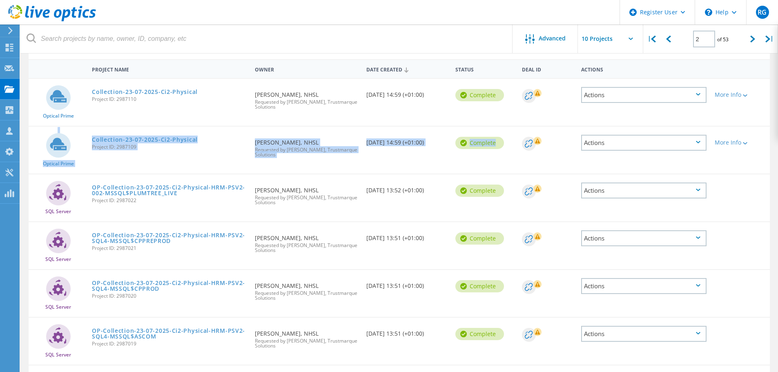
drag, startPoint x: 777, startPoint y: 126, endPoint x: 777, endPoint y: 160, distance: 34.3
click at [777, 160] on div "Project Name Owner Date Created Status Deal Id Actions Optical Prime Collection…" at bounding box center [398, 311] width 757 height 505
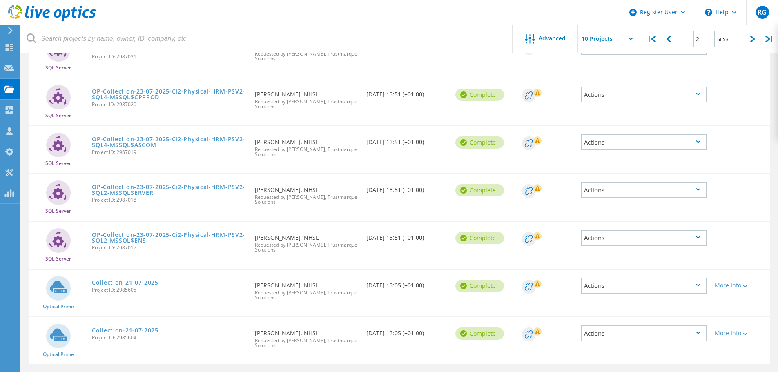
scroll to position [288, 0]
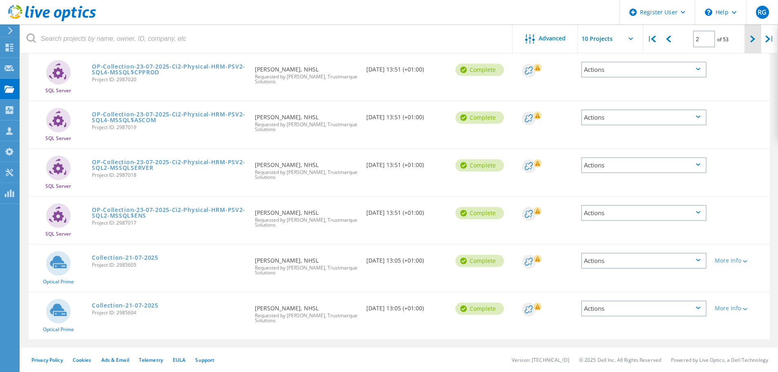
click at [747, 40] on div at bounding box center [752, 39] width 17 height 29
type input "3"
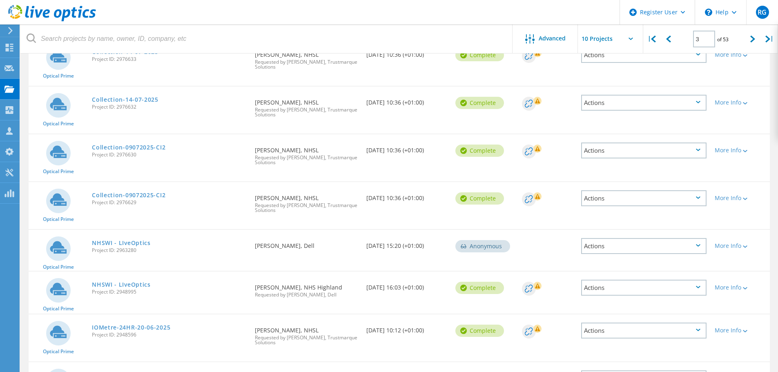
scroll to position [186, 0]
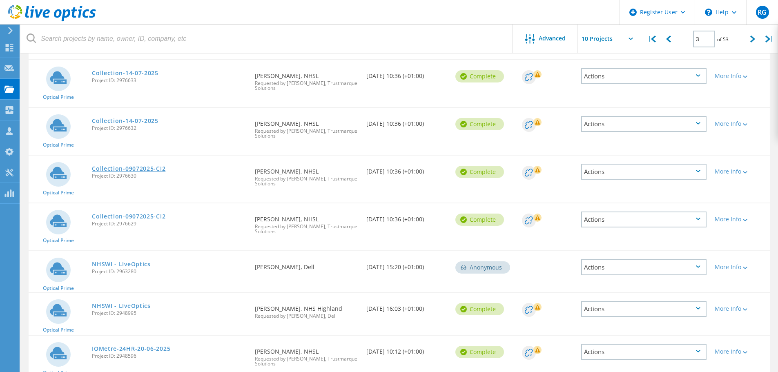
click at [133, 169] on link "Collection-09072025-CI2" at bounding box center [129, 169] width 74 height 6
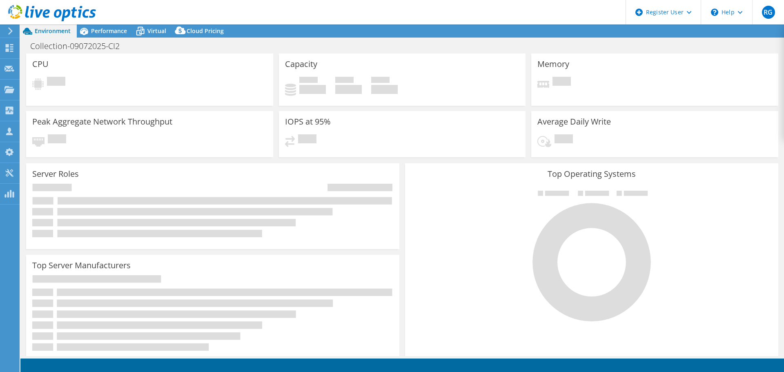
select select "USD"
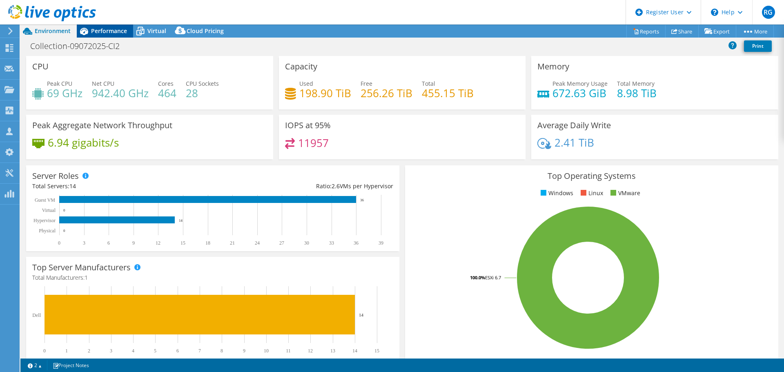
click at [116, 32] on span "Performance" at bounding box center [109, 31] width 36 height 8
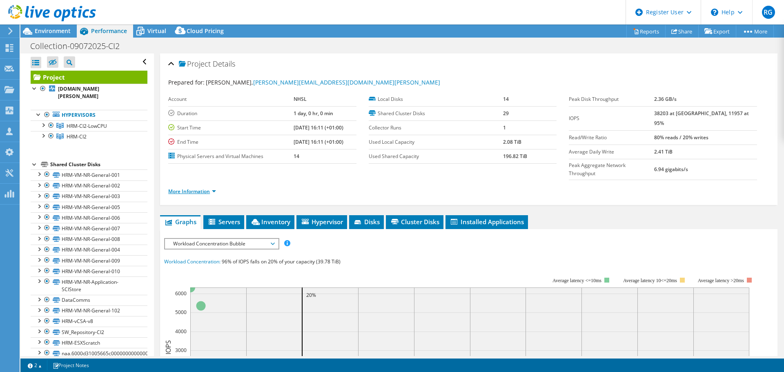
click at [216, 188] on link "More Information" at bounding box center [192, 191] width 48 height 7
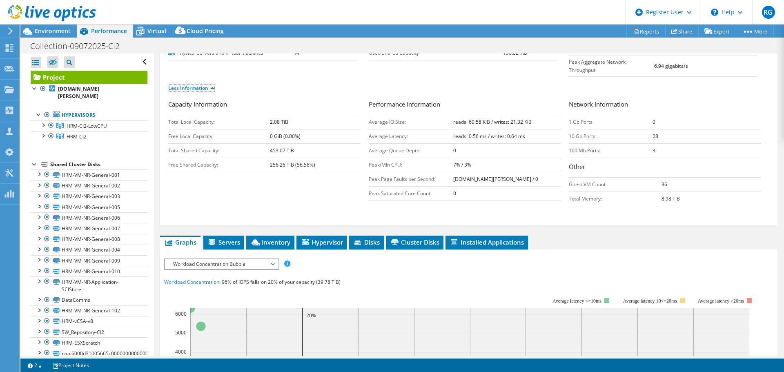
scroll to position [102, 0]
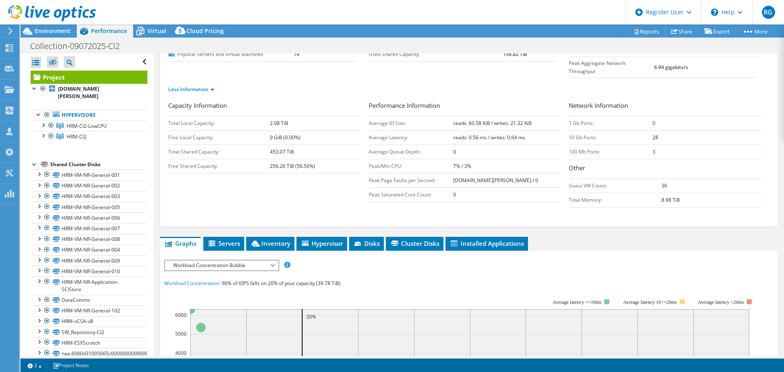
click at [224, 261] on span "Workload Concentration Bubble" at bounding box center [221, 266] width 105 height 10
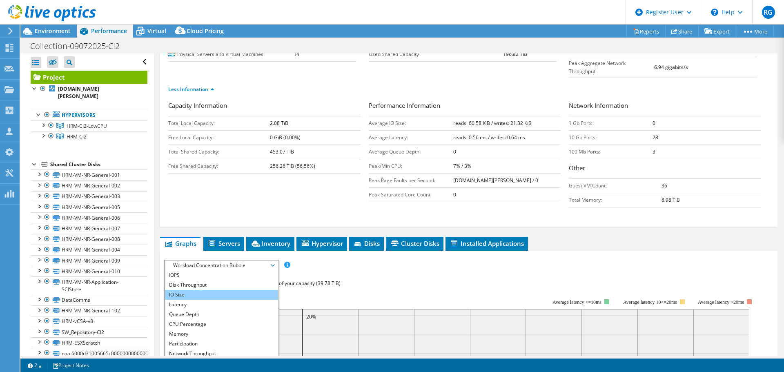
click at [254, 290] on li "IO Size" at bounding box center [221, 295] width 113 height 10
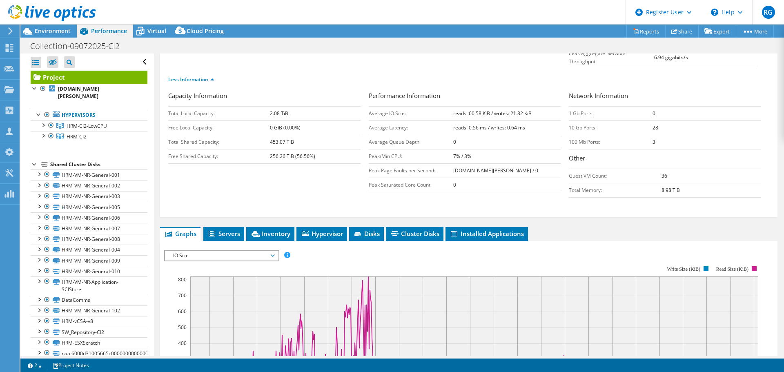
scroll to position [95, 0]
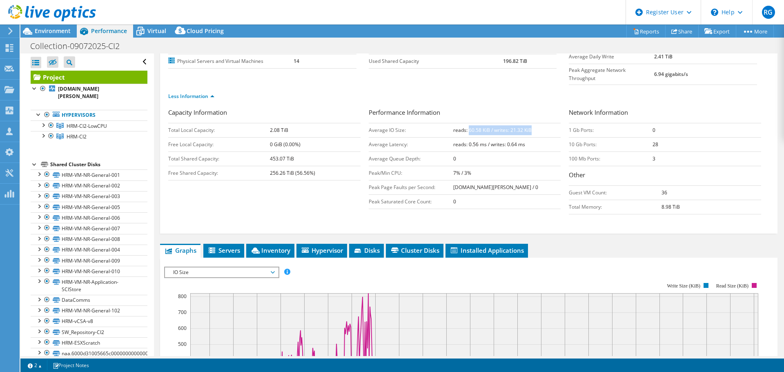
drag, startPoint x: 459, startPoint y: 114, endPoint x: 531, endPoint y: 117, distance: 72.4
click at [531, 123] on td "reads: 60.58 KiB / writes: 21.32 KiB" at bounding box center [507, 130] width 108 height 14
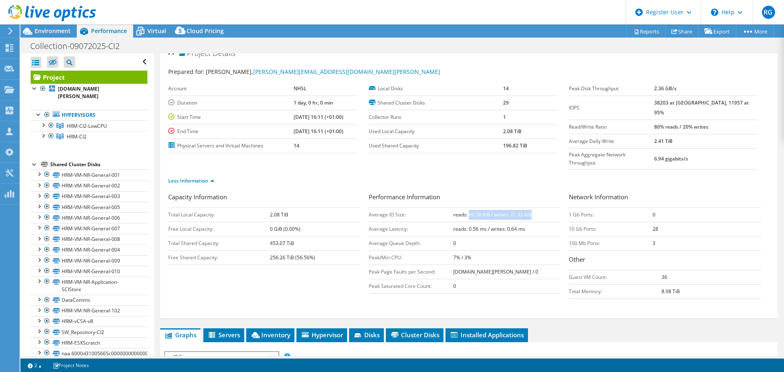
scroll to position [9, 0]
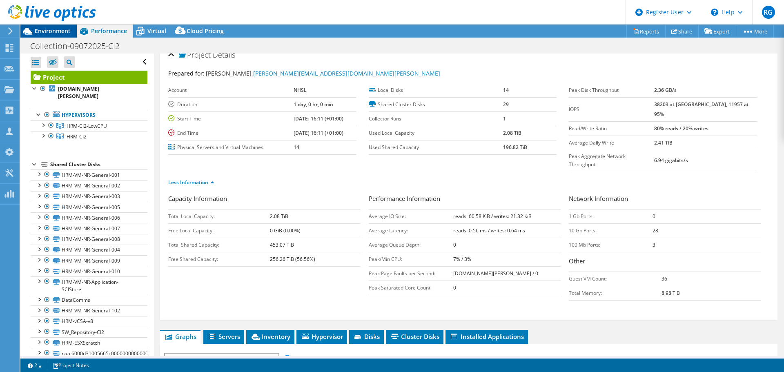
click at [49, 33] on span "Environment" at bounding box center [53, 31] width 36 height 8
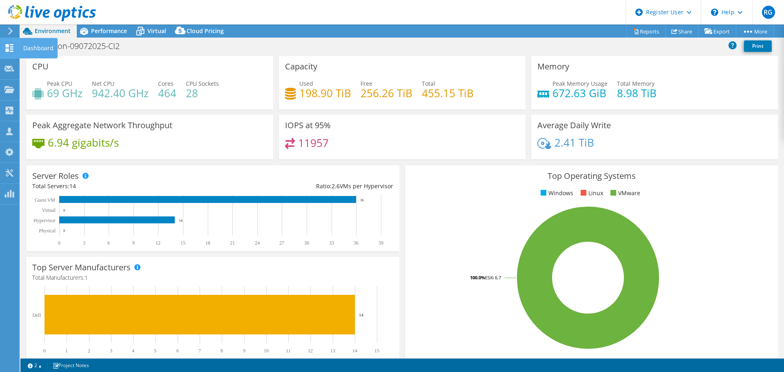
click at [11, 50] on icon at bounding box center [9, 48] width 10 height 8
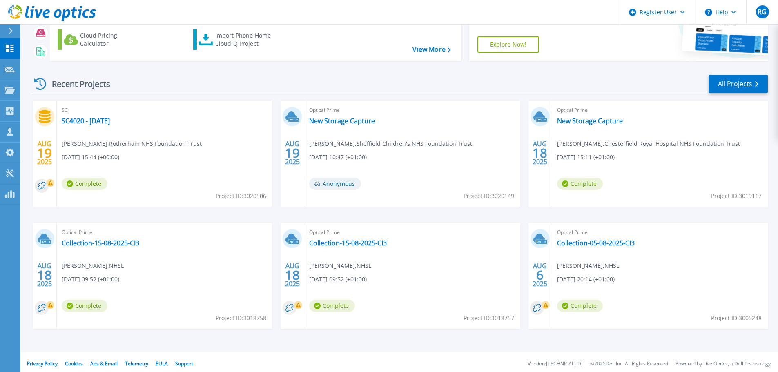
scroll to position [80, 0]
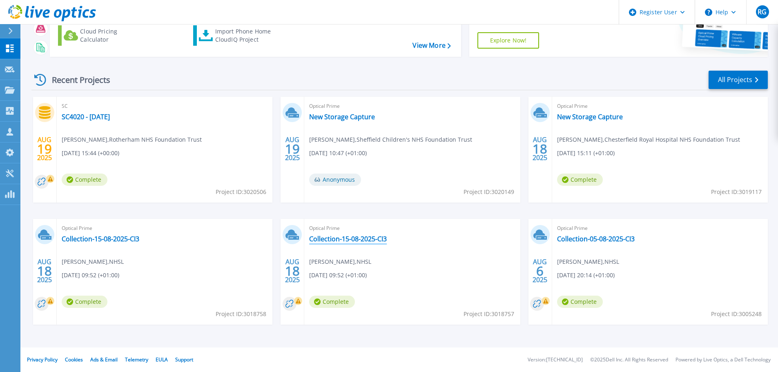
click at [358, 235] on link "Collection-15-08-2025-CI3" at bounding box center [348, 239] width 78 height 8
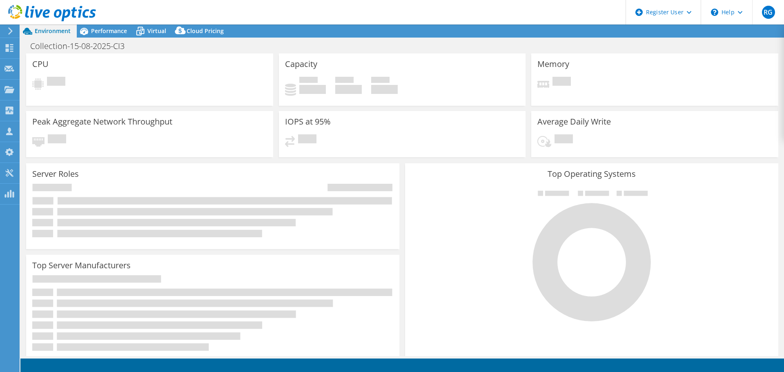
select select "USD"
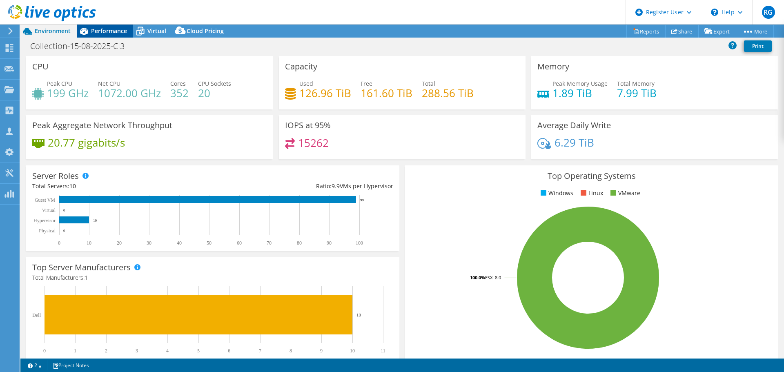
click at [112, 35] on div "Performance" at bounding box center [105, 31] width 56 height 13
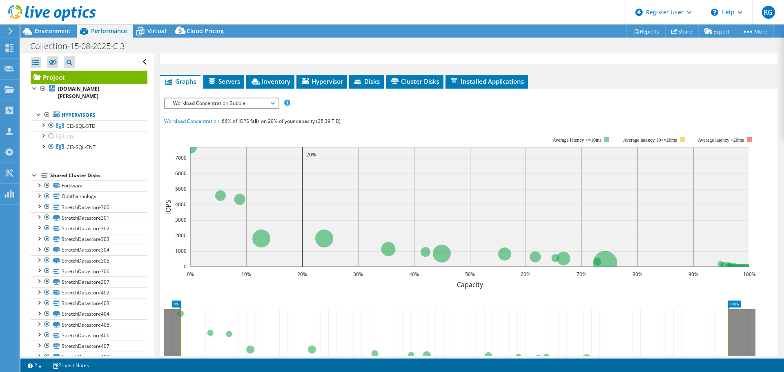
scroll to position [114, 0]
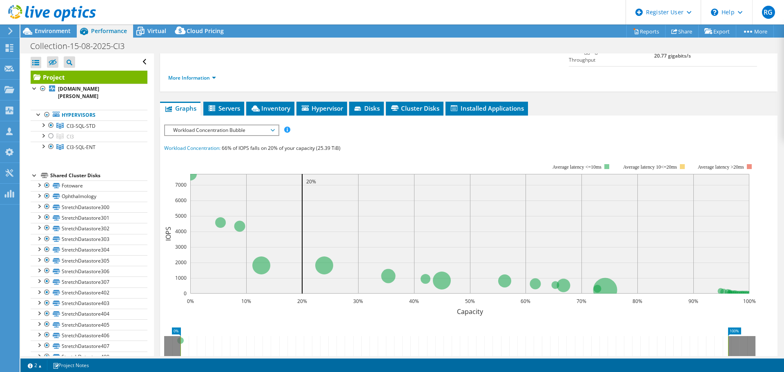
click at [273, 125] on span "Workload Concentration Bubble" at bounding box center [221, 130] width 105 height 10
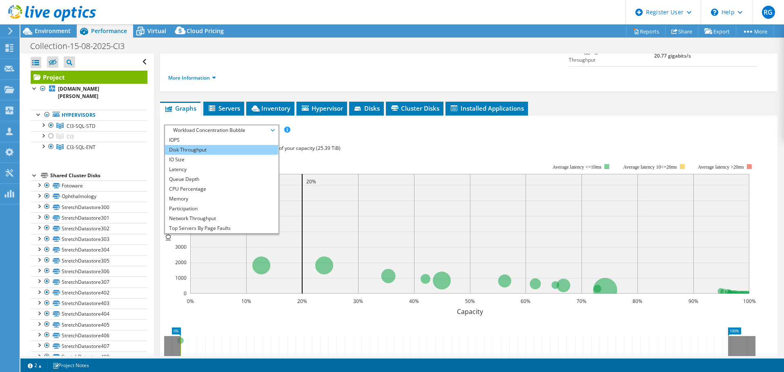
click at [251, 145] on li "Disk Throughput" at bounding box center [221, 150] width 113 height 10
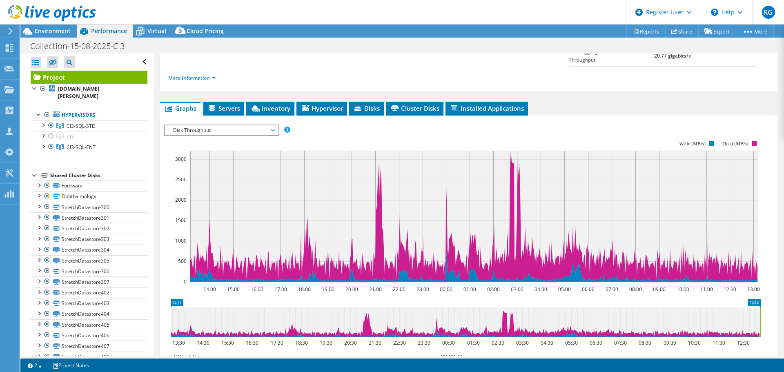
click at [276, 125] on span "Disk Throughput" at bounding box center [221, 130] width 113 height 10
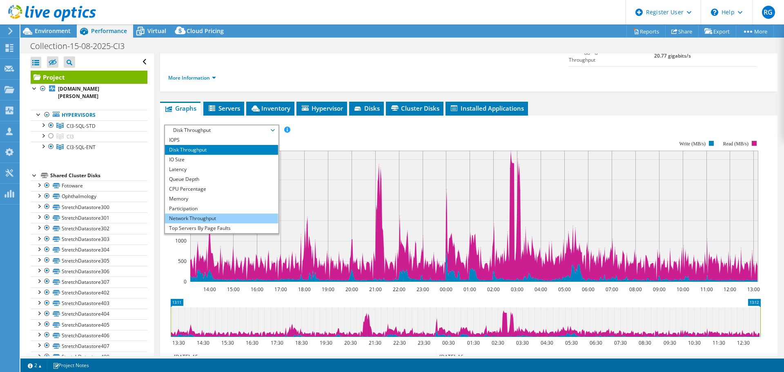
click at [249, 214] on li "Network Throughput" at bounding box center [221, 219] width 113 height 10
